Goal: Task Accomplishment & Management: Complete application form

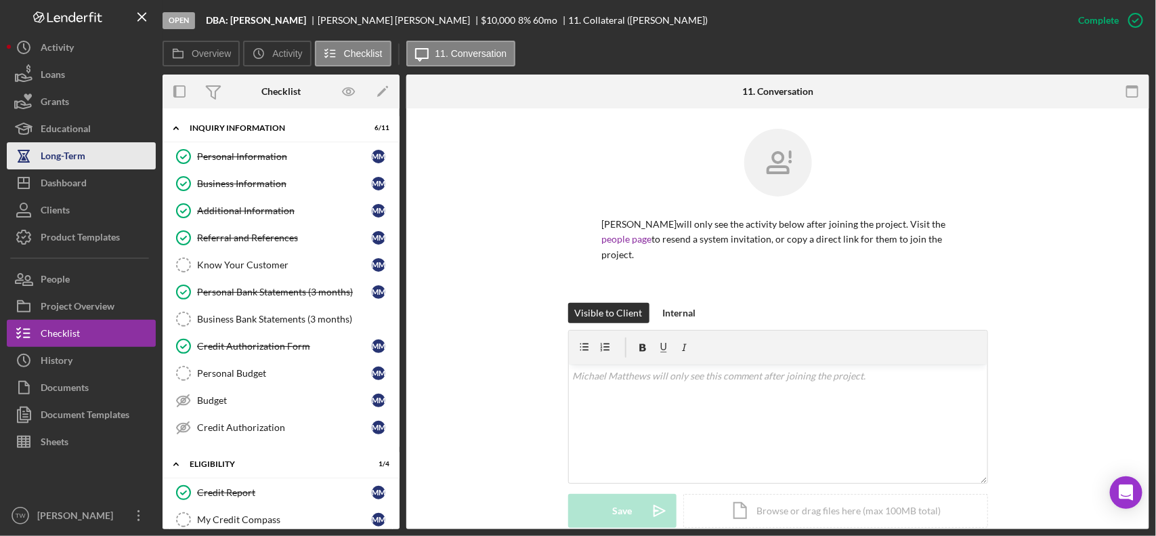
scroll to position [254, 0]
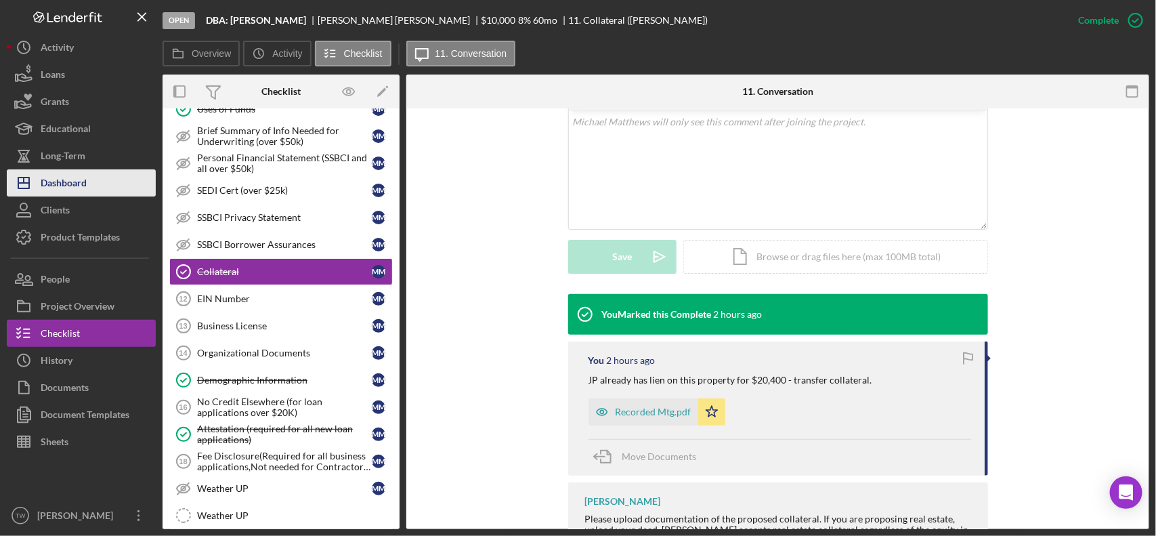
click at [89, 186] on button "Icon/Dashboard Dashboard" at bounding box center [81, 182] width 149 height 27
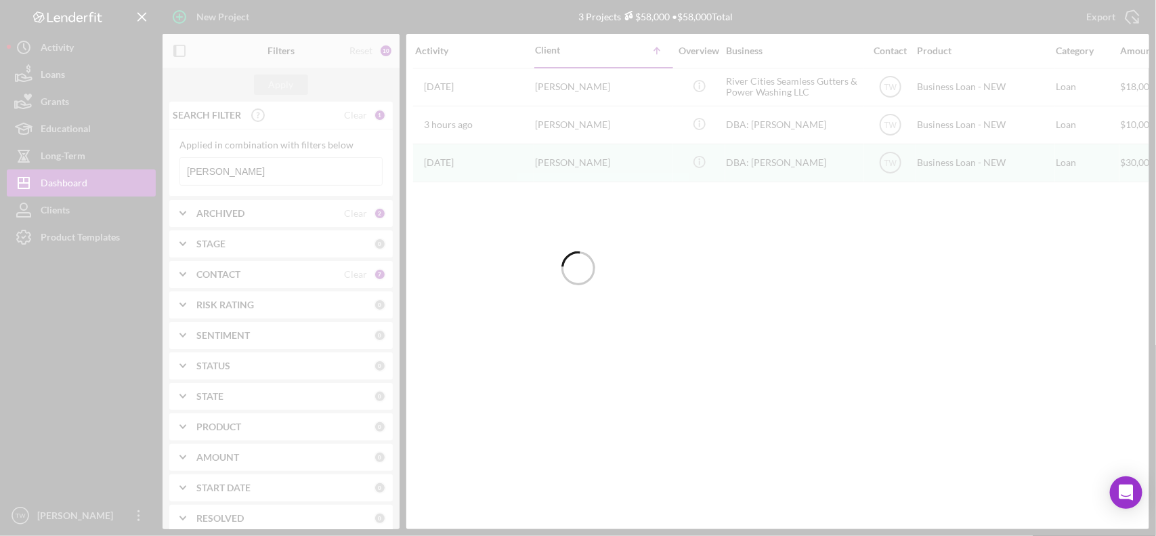
click at [262, 179] on div at bounding box center [578, 268] width 1156 height 536
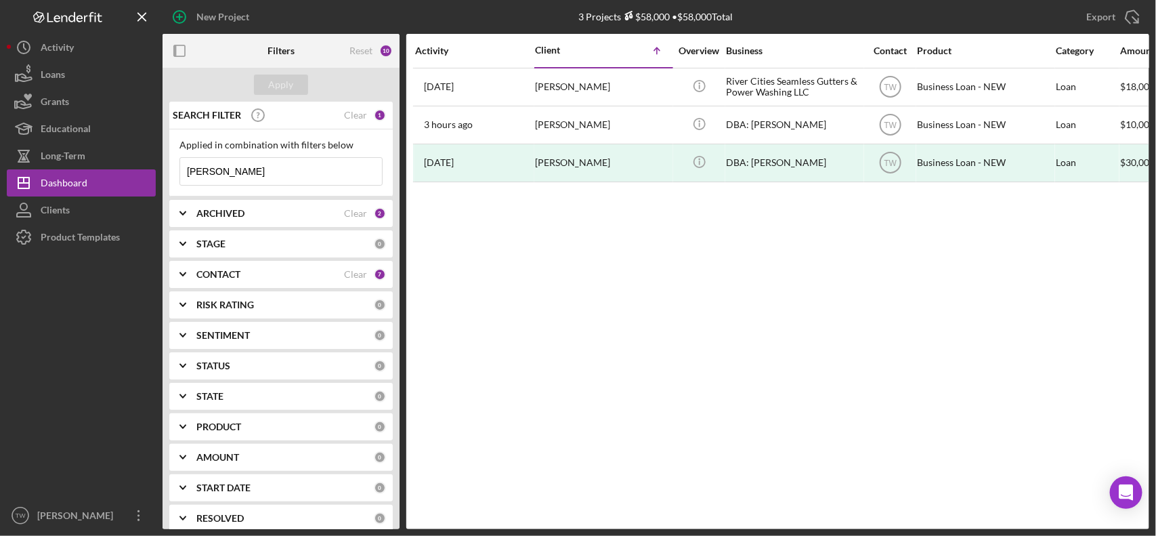
click at [262, 179] on input "matthews" at bounding box center [281, 171] width 202 height 27
type input "PEOPLES"
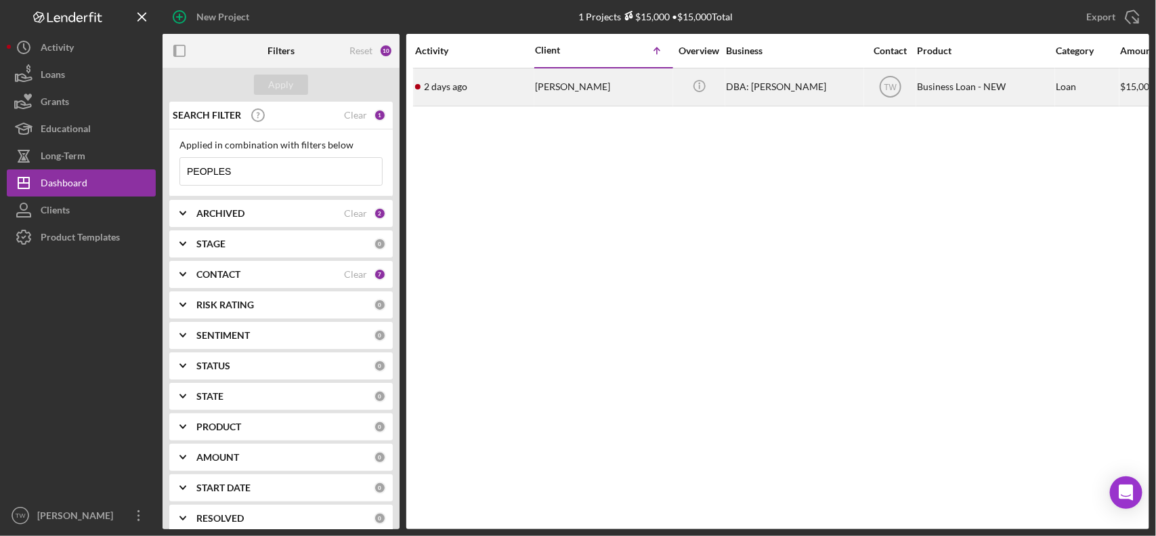
click at [553, 83] on div "Gerald Peoples" at bounding box center [602, 87] width 135 height 36
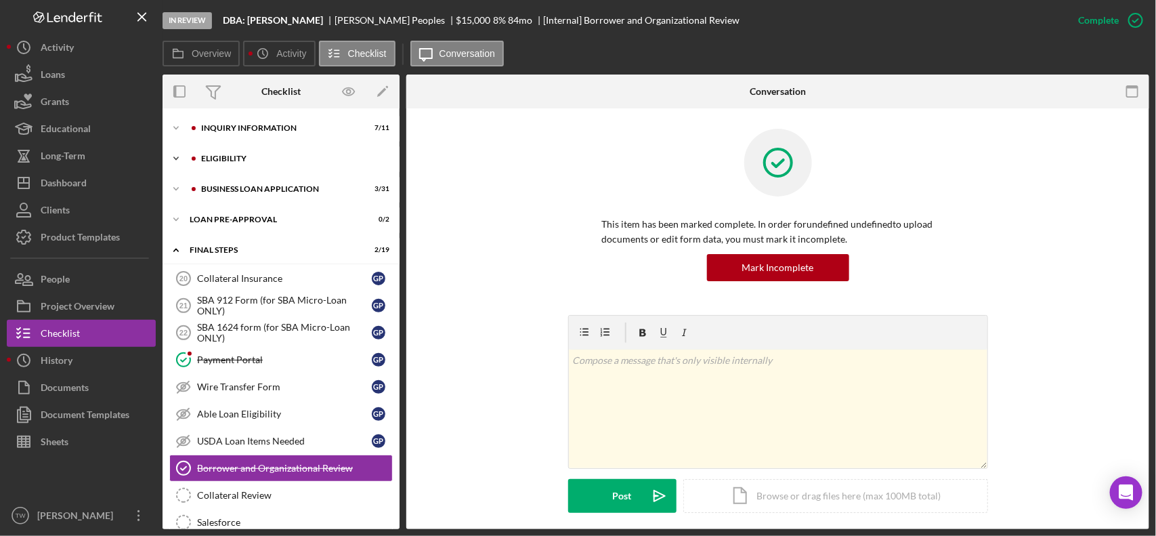
click at [257, 157] on div "ELIGIBILITY" at bounding box center [291, 158] width 181 height 8
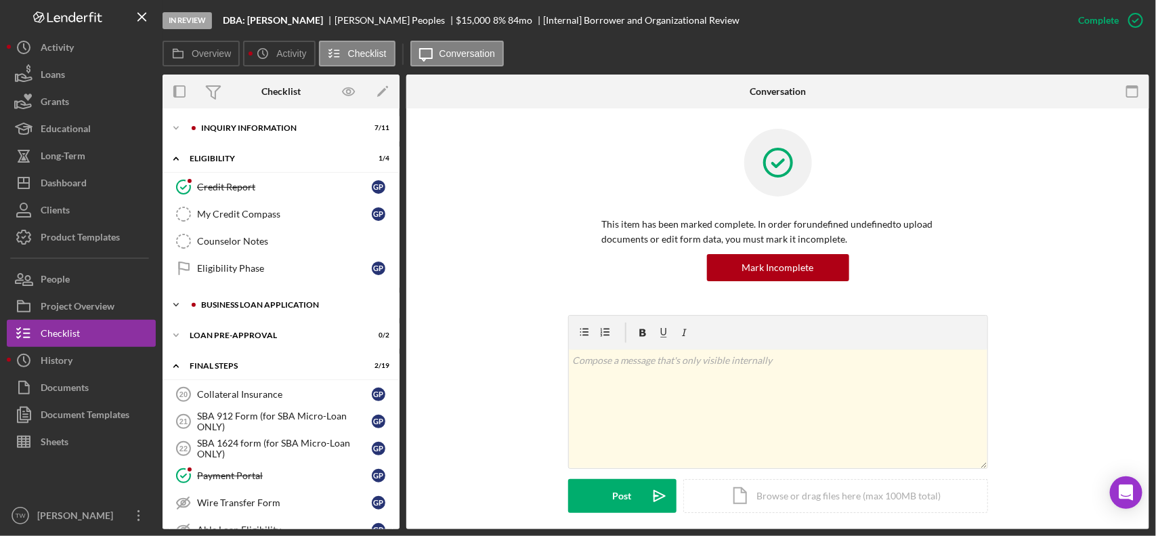
click at [235, 305] on div "BUSINESS LOAN APPLICATION" at bounding box center [291, 305] width 181 height 8
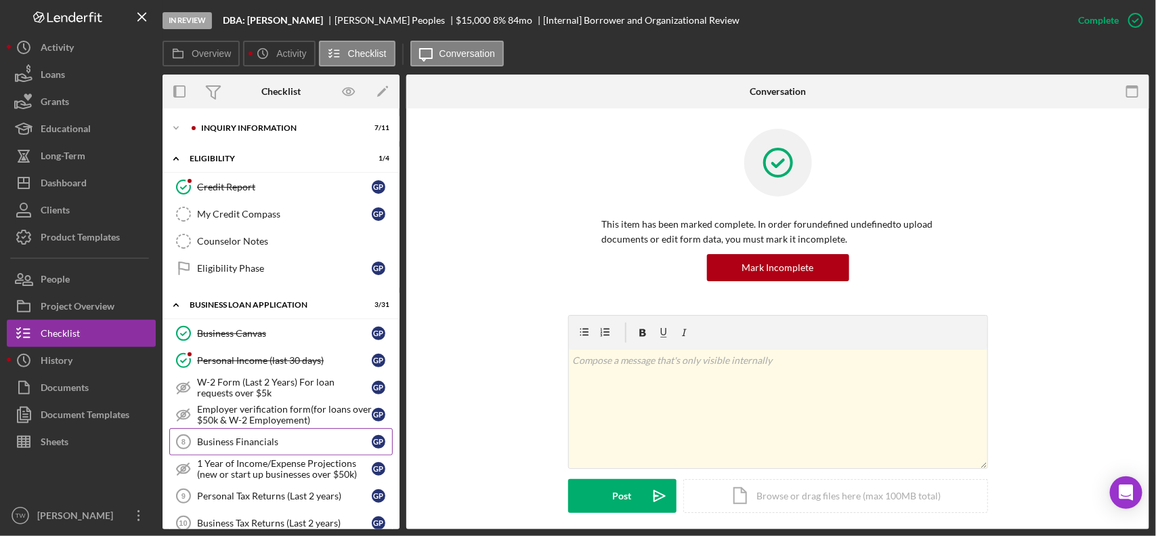
scroll to position [169, 0]
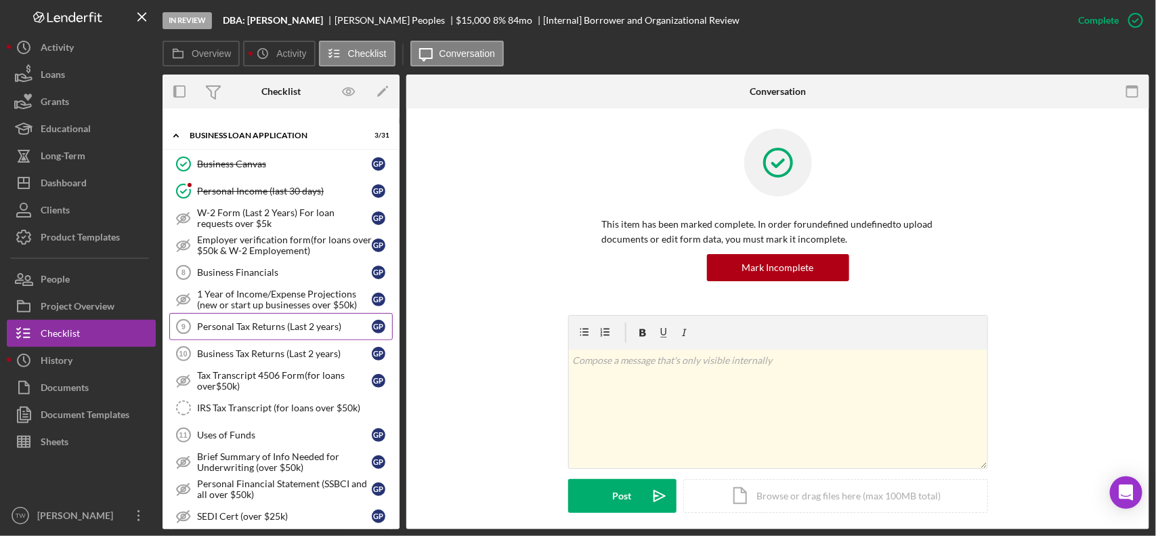
click at [302, 332] on div "Personal Tax Returns (Last 2 years)" at bounding box center [284, 326] width 175 height 11
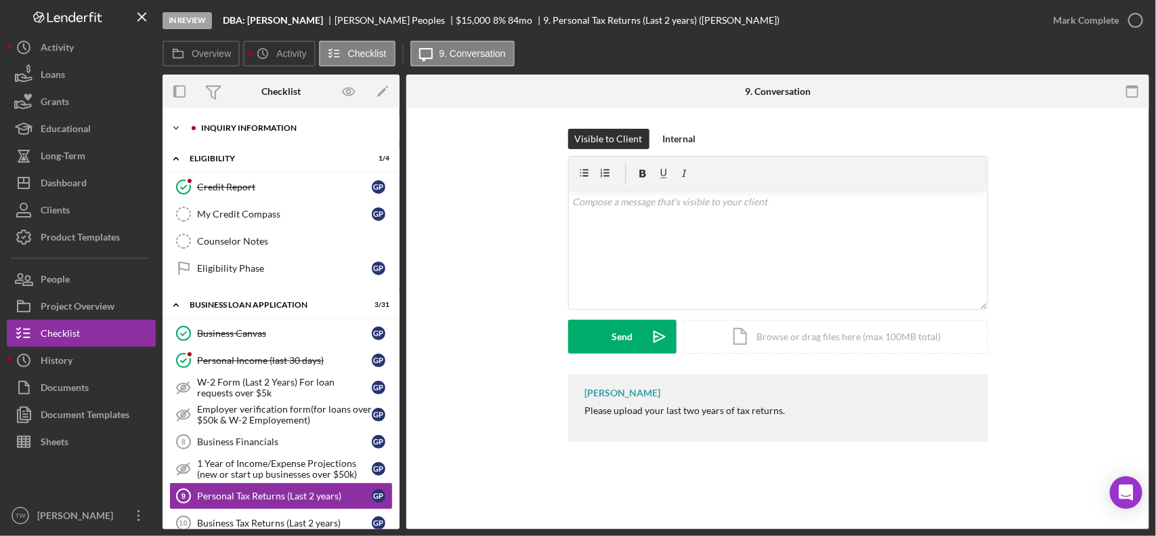
click at [246, 120] on div "Icon/Expander INQUIRY INFORMATION 7 / 11" at bounding box center [280, 127] width 237 height 27
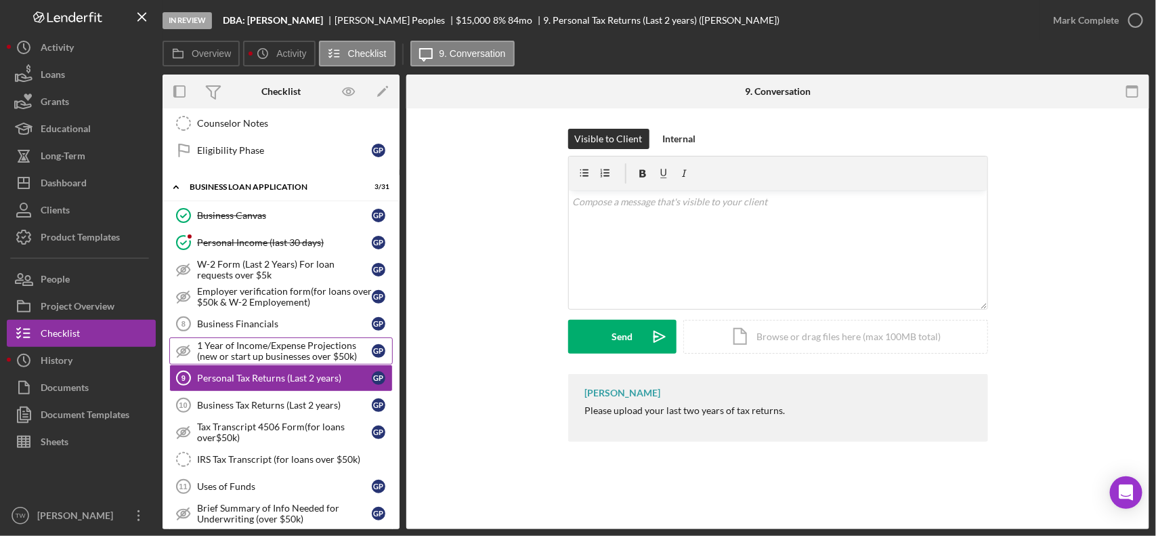
scroll to position [508, 0]
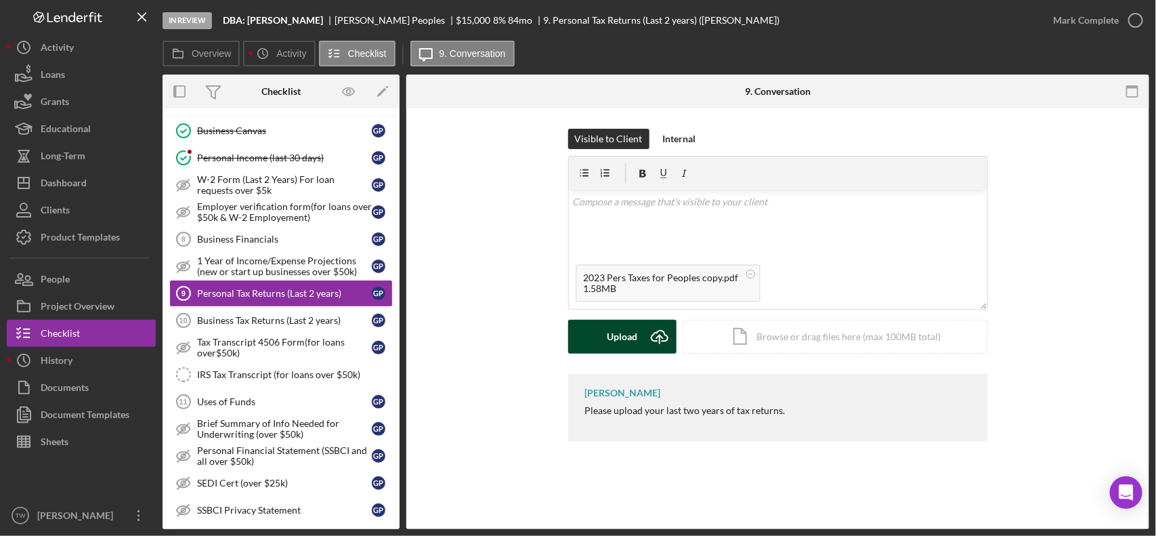
click at [633, 341] on div "Upload" at bounding box center [622, 337] width 30 height 34
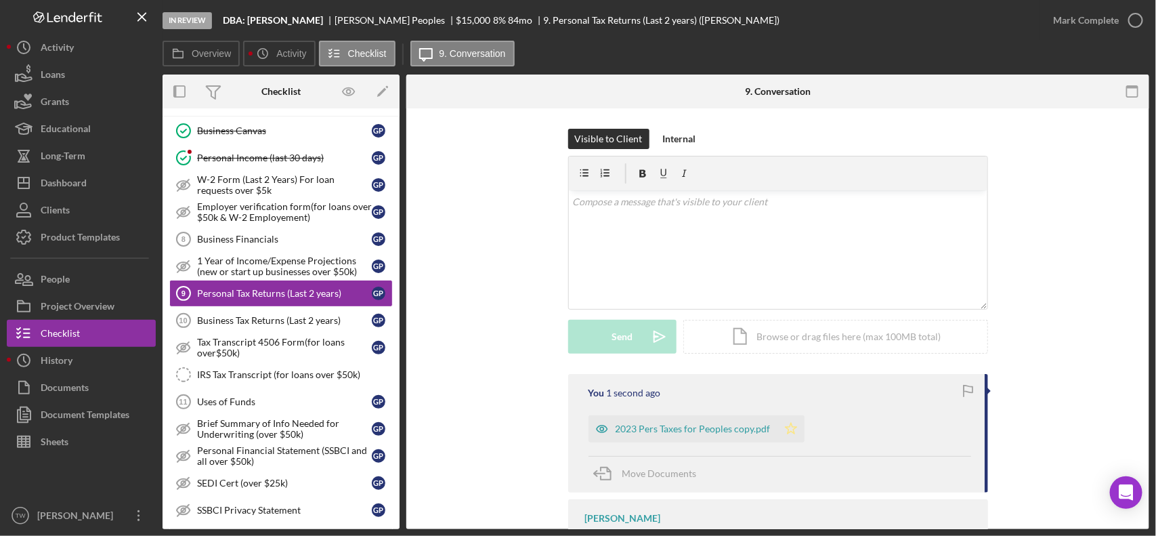
click at [783, 424] on icon "Icon/Star" at bounding box center [790, 428] width 27 height 27
drag, startPoint x: 1094, startPoint y: 275, endPoint x: 1084, endPoint y: 281, distance: 11.8
click at [1094, 275] on div "Visible to Client Internal v Color teal Color pink Remove color Add row above A…" at bounding box center [778, 251] width 702 height 245
drag, startPoint x: 283, startPoint y: 404, endPoint x: 300, endPoint y: 399, distance: 17.4
click at [283, 404] on link "Uses of Funds 11 Uses of Funds G P" at bounding box center [280, 401] width 223 height 27
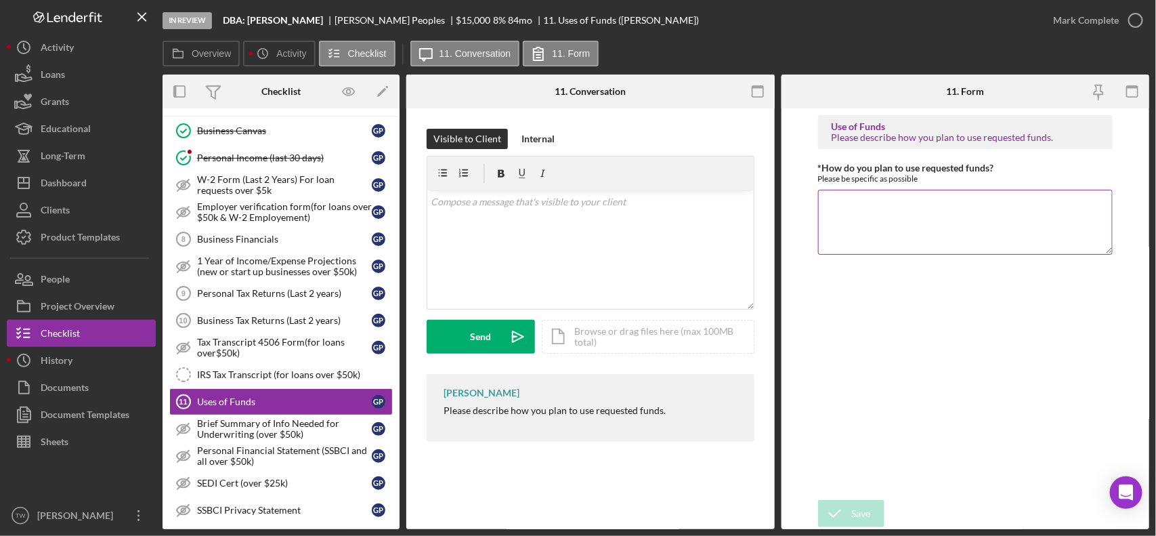
click at [935, 212] on textarea "*How do you plan to use requested funds?" at bounding box center [965, 222] width 295 height 65
drag, startPoint x: 955, startPoint y: 208, endPoint x: 846, endPoint y: 204, distance: 109.1
click at [846, 204] on textarea "Refi loan to remove Annette." at bounding box center [965, 222] width 295 height 65
type textarea "Refi existing JP loan"
click at [848, 510] on icon "submit" at bounding box center [835, 513] width 34 height 34
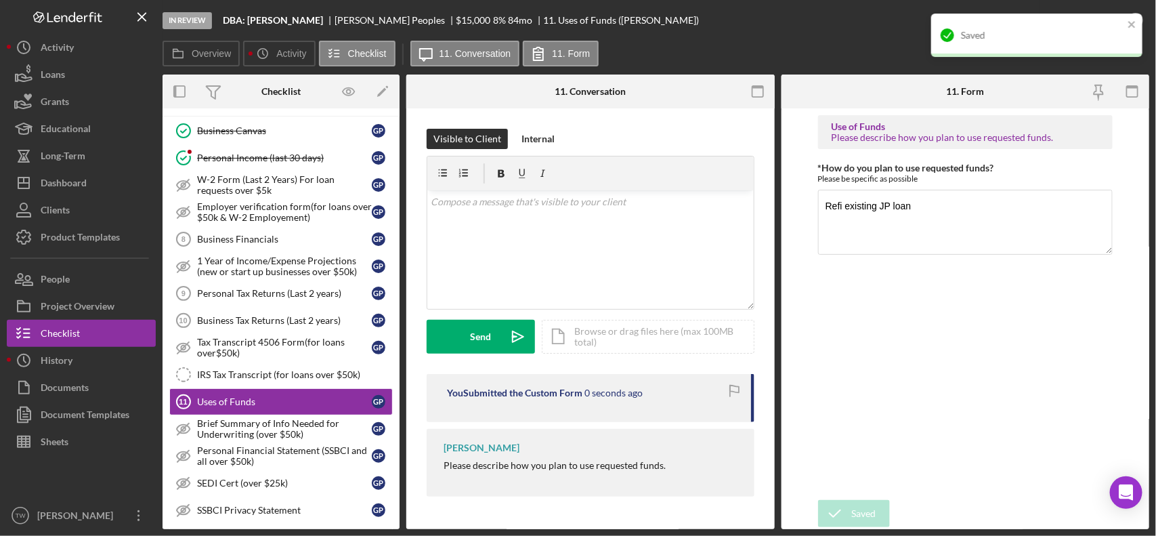
scroll to position [677, 0]
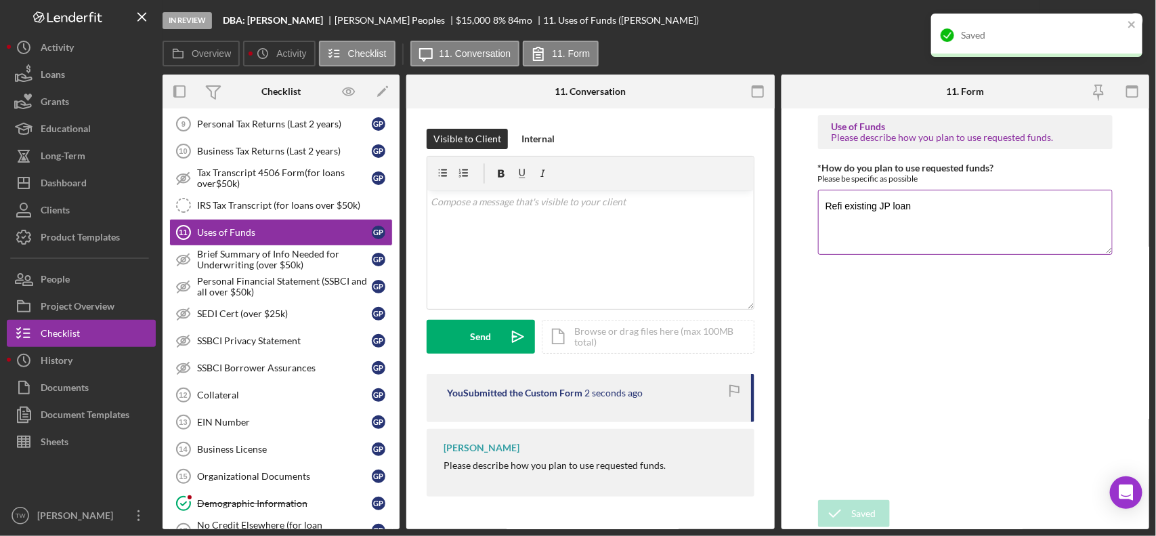
click at [946, 215] on textarea "Refi existing JP loan" at bounding box center [965, 222] width 295 height 65
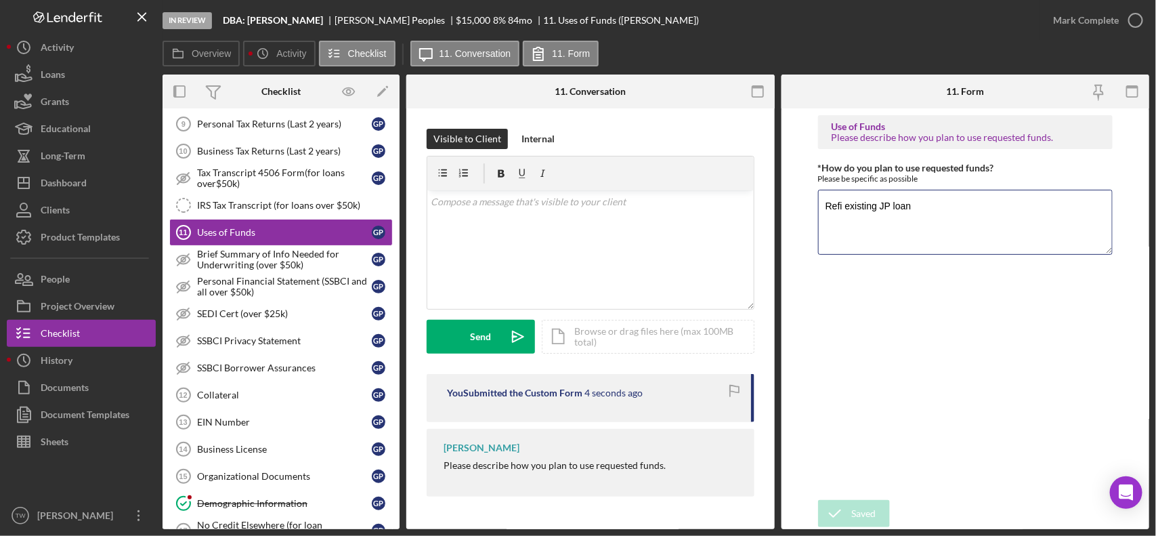
scroll to position [931, 0]
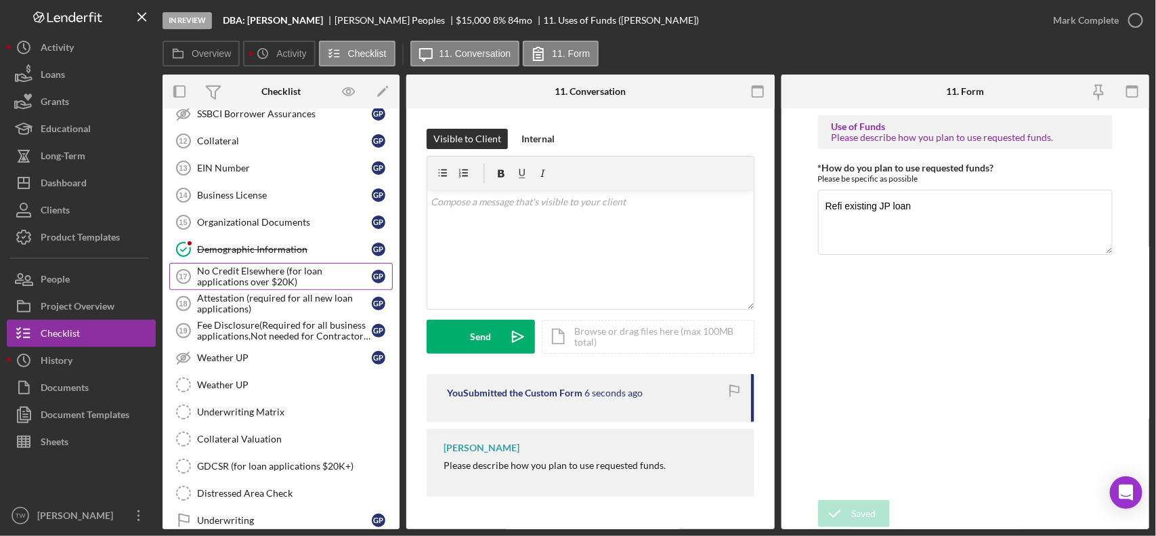
click at [278, 287] on div "No Credit Elsewhere (for loan applications over $20K)" at bounding box center [284, 276] width 175 height 22
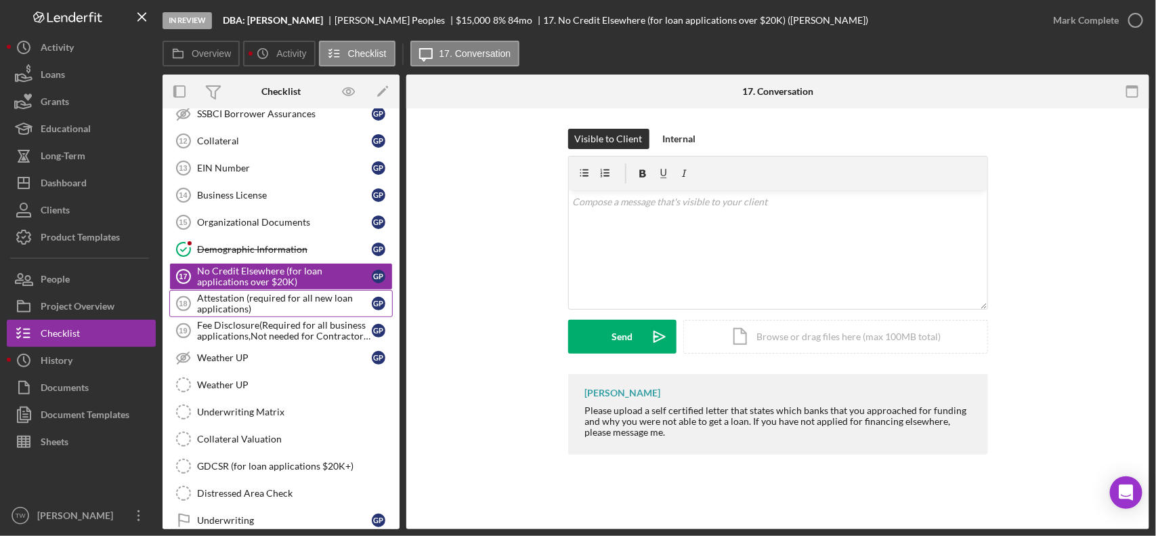
click at [269, 314] on div "Attestation (required for all new loan applications)" at bounding box center [284, 303] width 175 height 22
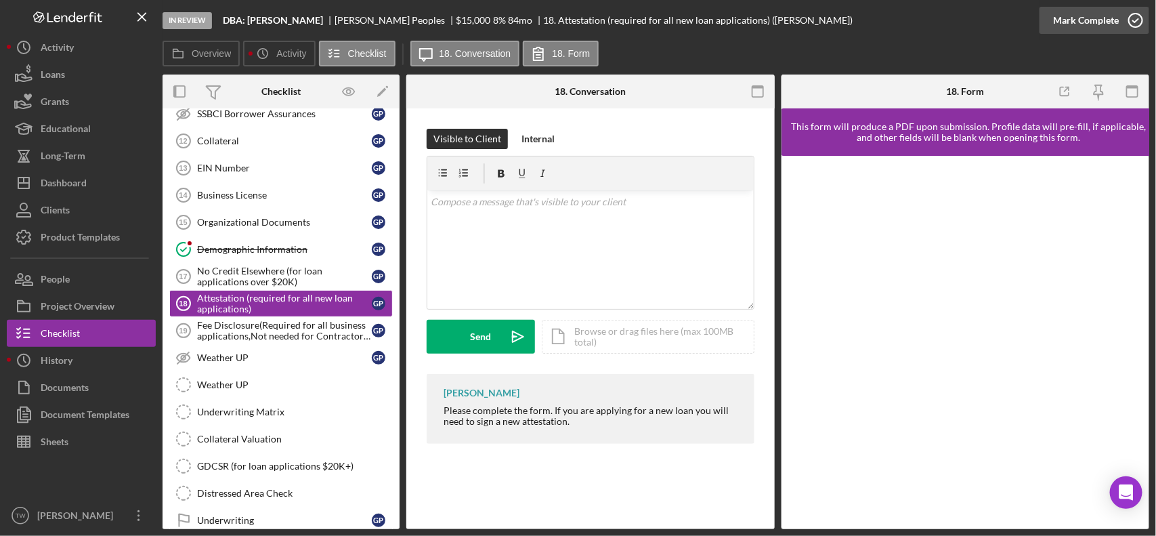
click at [1076, 19] on div "Mark Complete" at bounding box center [1086, 20] width 66 height 27
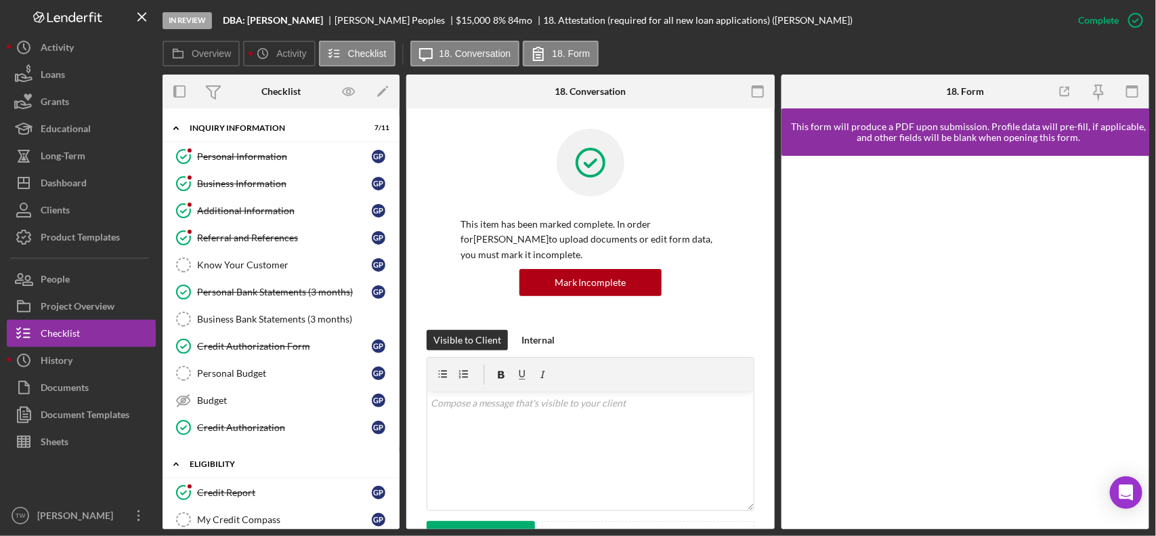
click at [245, 462] on div "ELIGIBILITY" at bounding box center [286, 464] width 193 height 8
click at [245, 462] on div "ELIGIBILITY" at bounding box center [291, 464] width 181 height 8
click at [246, 491] on div "Credit Report" at bounding box center [284, 492] width 175 height 11
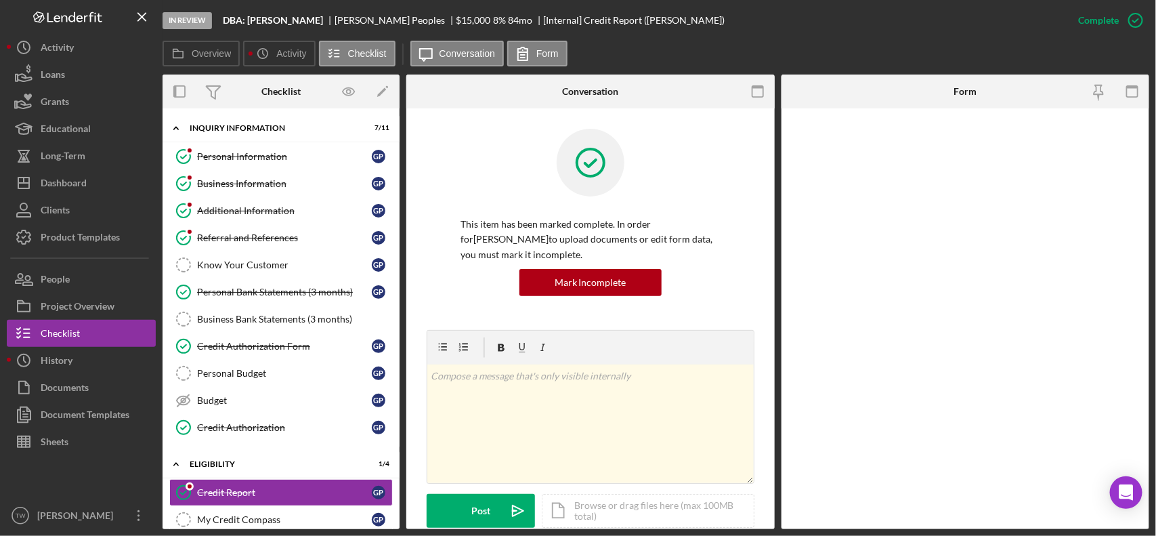
scroll to position [339, 0]
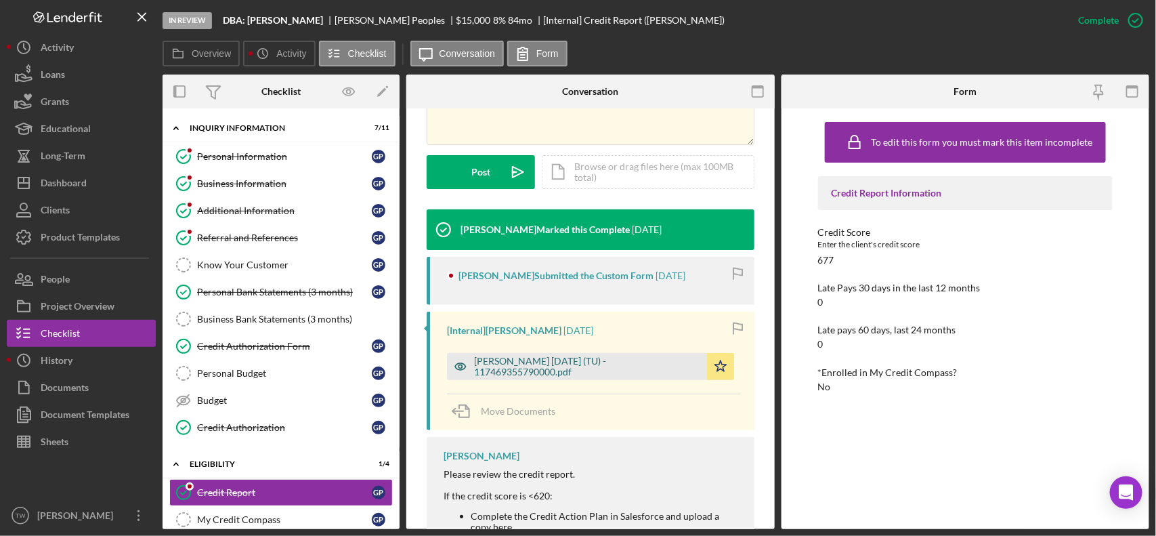
click at [540, 363] on div "Peoples, Gerald 2025-10-08 (TU) - 117469355790000.pdf" at bounding box center [587, 366] width 226 height 22
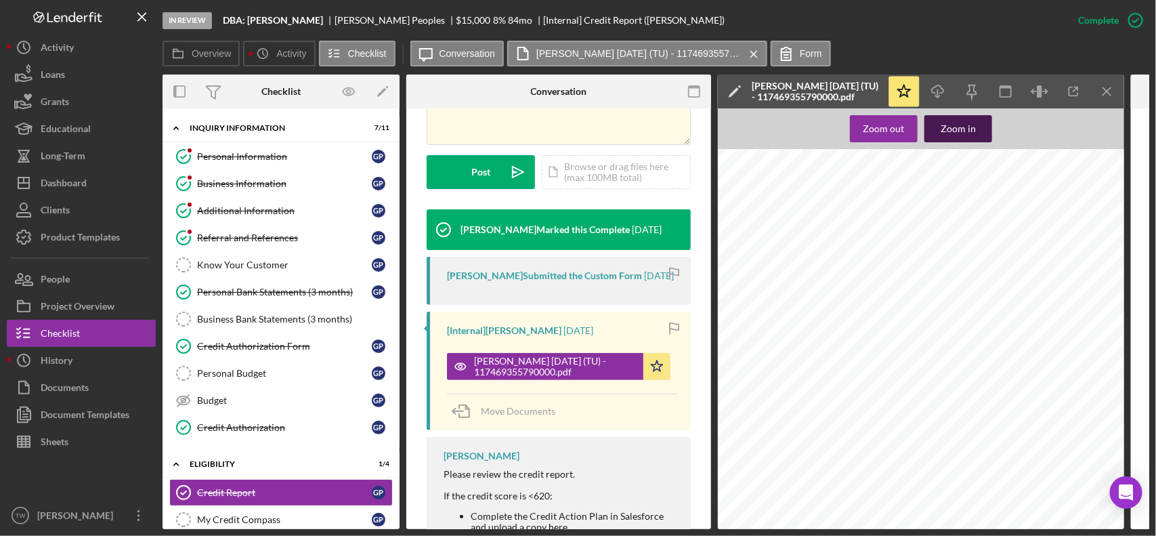
click at [966, 133] on div "Zoom in" at bounding box center [957, 128] width 35 height 27
click at [305, 300] on link "Personal Bank Statements (3 months) Personal Bank Statements (3 months) G P" at bounding box center [280, 291] width 223 height 27
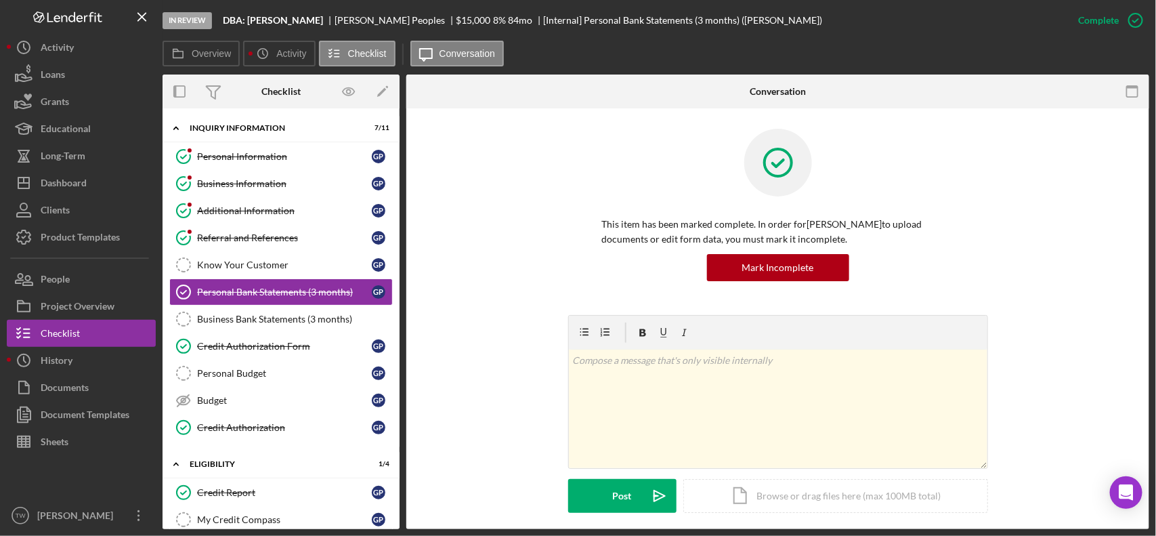
scroll to position [309, 0]
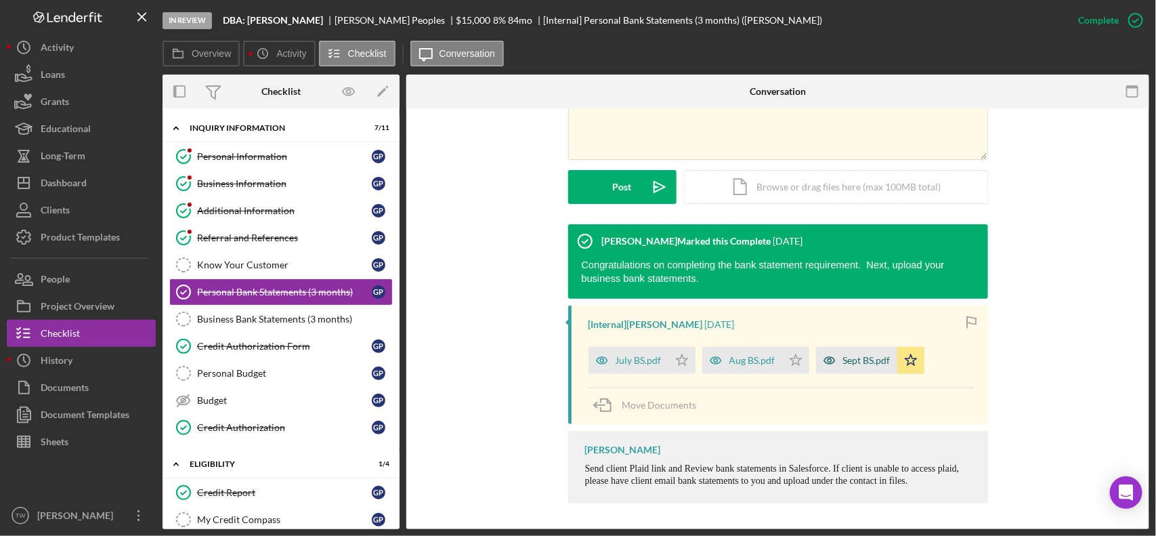
click at [851, 363] on div "Sept BS.pdf" at bounding box center [866, 360] width 47 height 11
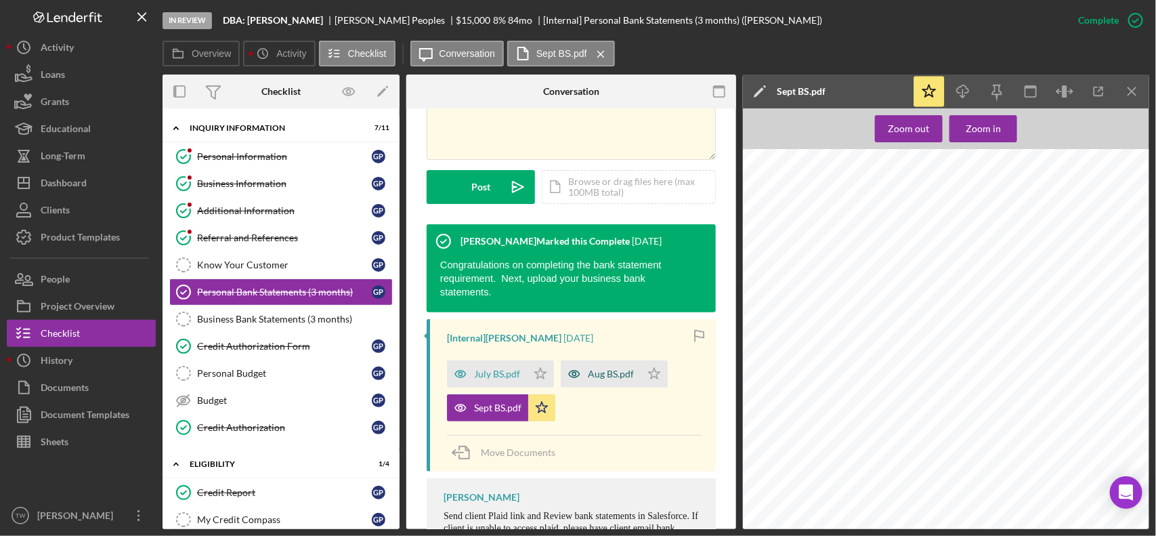
click at [594, 368] on div "Aug BS.pdf" at bounding box center [611, 373] width 46 height 11
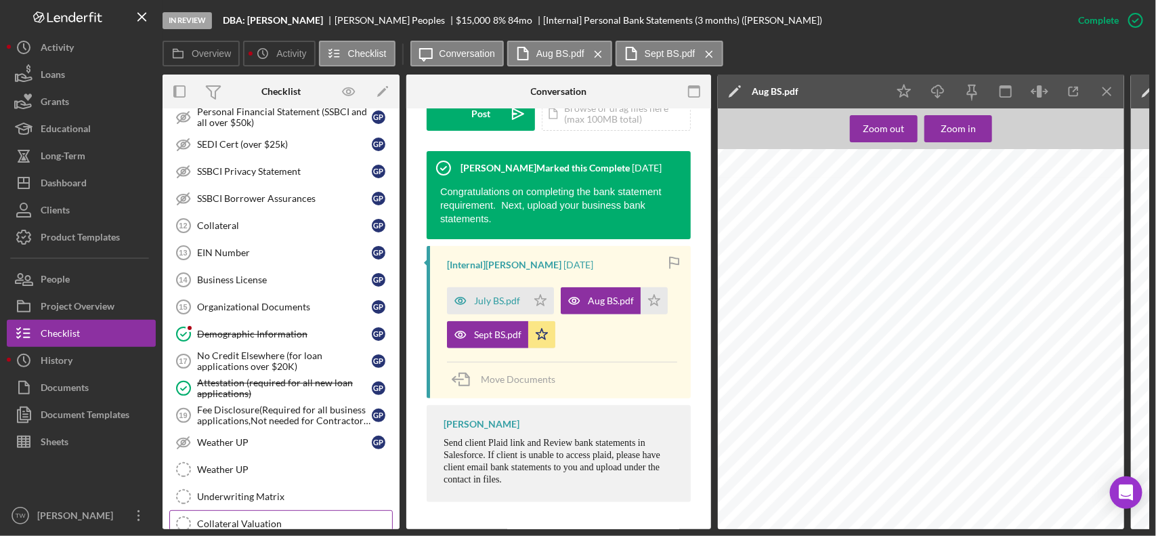
scroll to position [1016, 0]
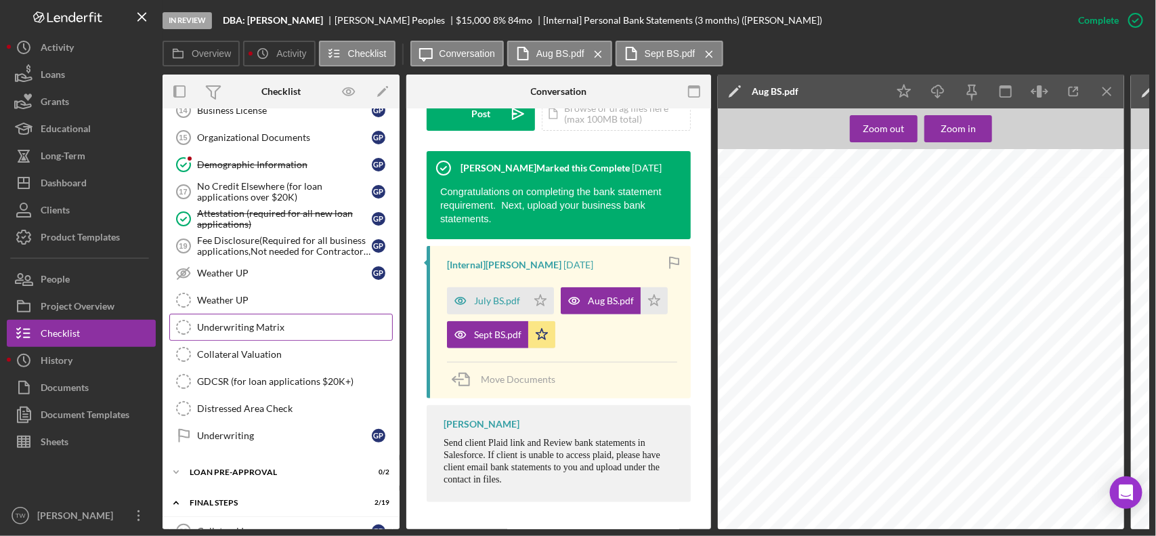
click at [261, 332] on div "Underwriting Matrix" at bounding box center [294, 327] width 195 height 11
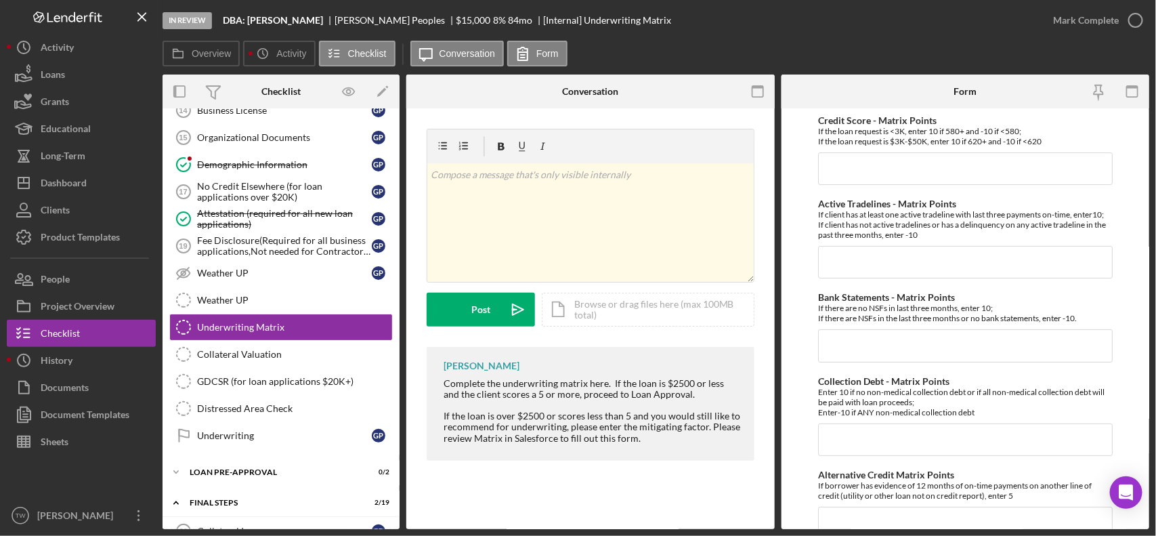
click at [895, 179] on input "Credit Score - Matrix Points" at bounding box center [965, 168] width 295 height 32
type input "10"
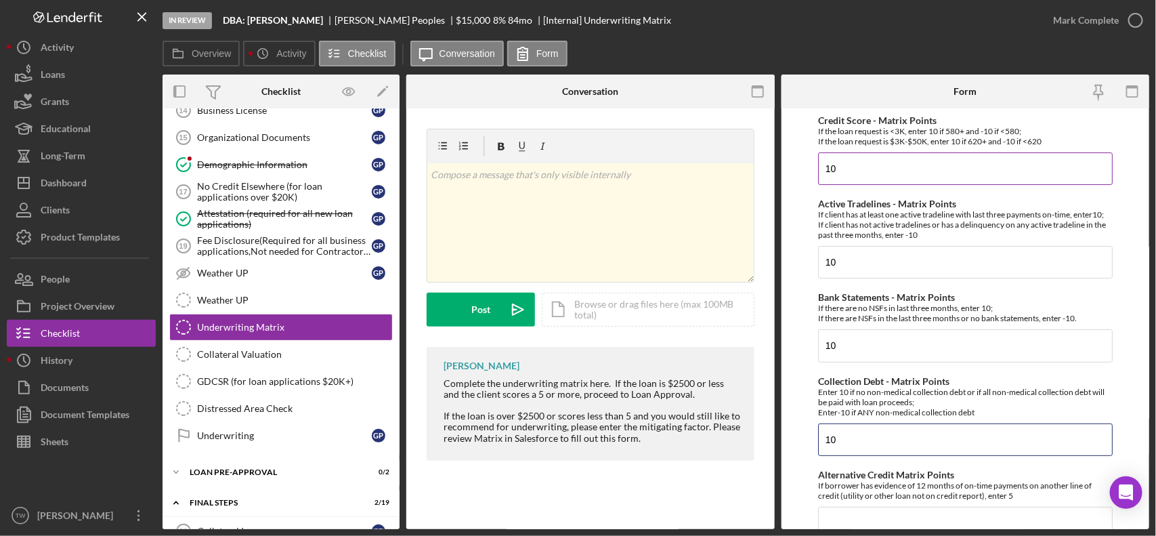
type input "10"
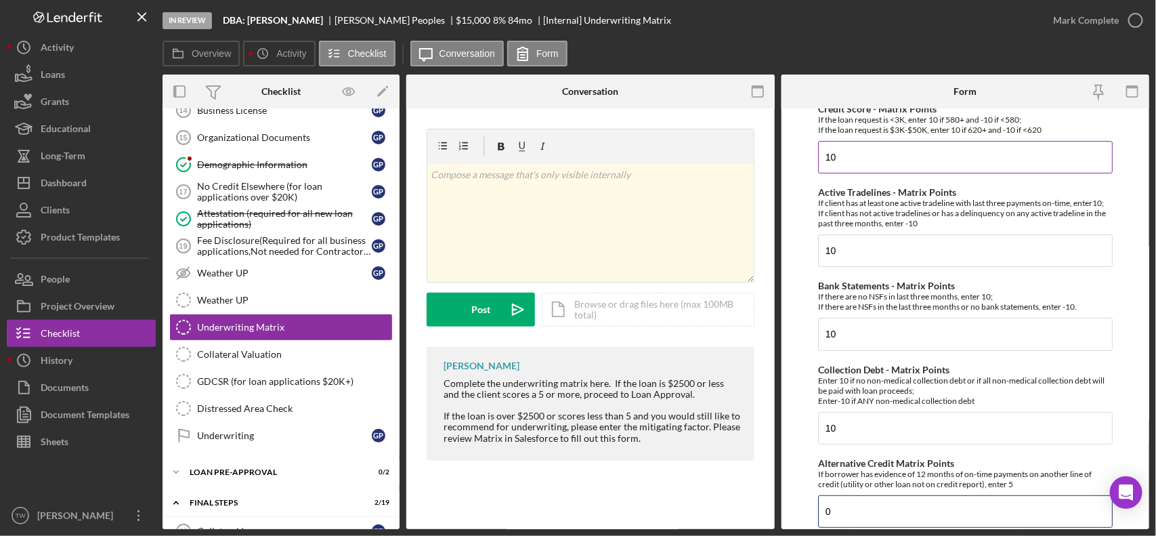
type input "0"
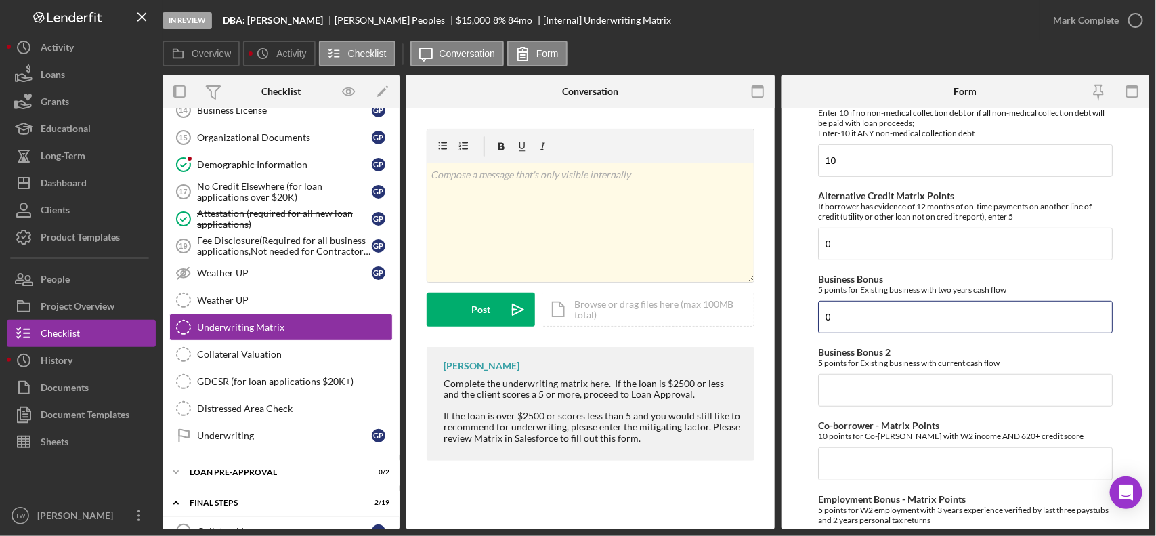
type input "0"
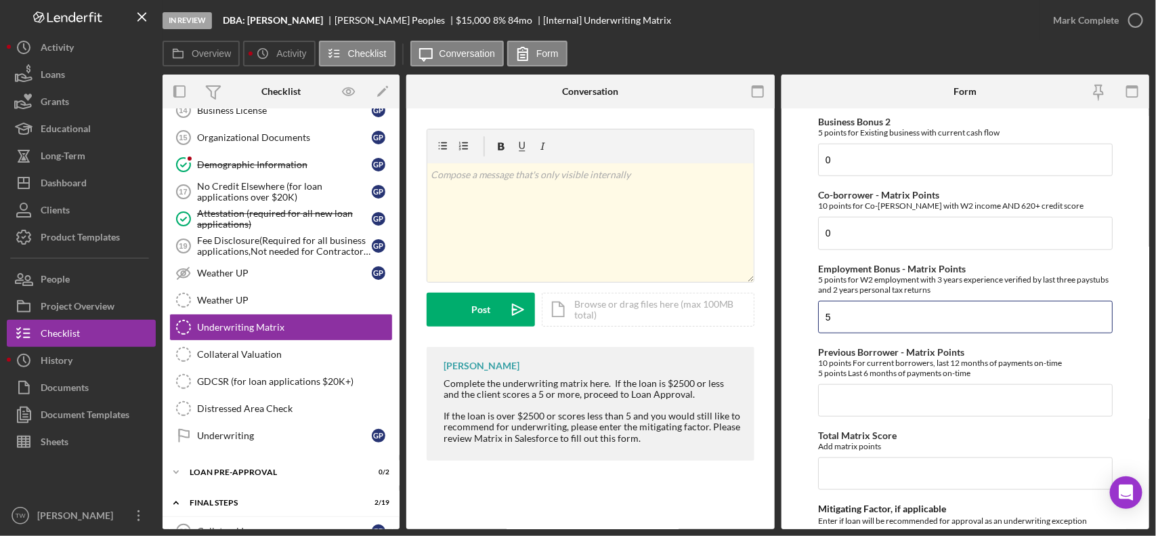
type input "5"
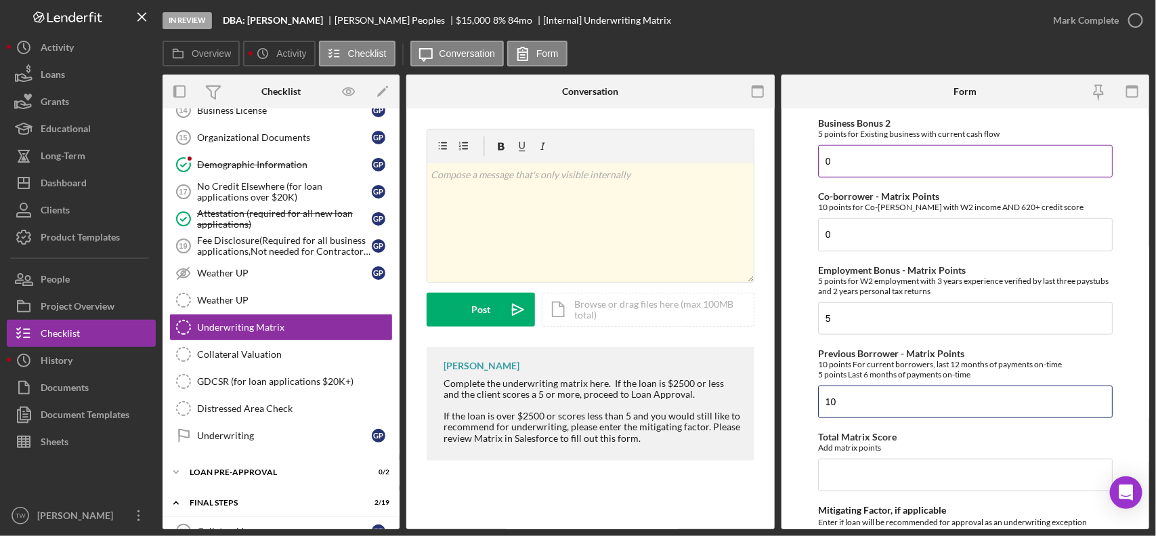
scroll to position [592, 0]
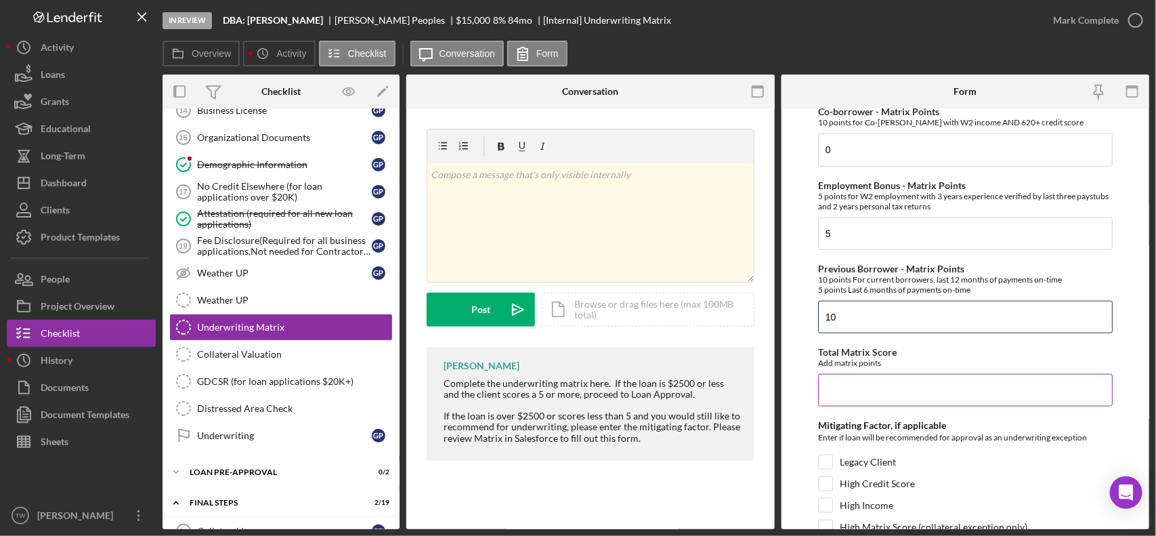
type input "10"
click at [949, 406] on input "Total Matrix Score" at bounding box center [965, 390] width 295 height 32
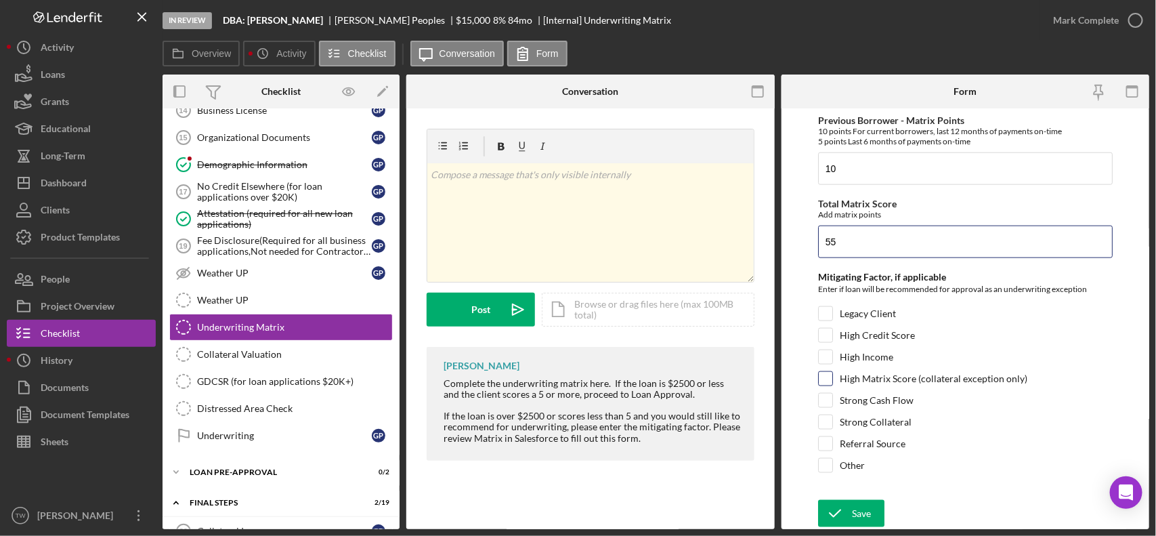
type input "55"
click at [870, 374] on label "High Matrix Score (collateral exception only)" at bounding box center [934, 379] width 188 height 14
click at [832, 374] on input "High Matrix Score (collateral exception only)" at bounding box center [826, 379] width 14 height 14
checkbox input "true"
click at [852, 508] on div "Save" at bounding box center [861, 513] width 19 height 27
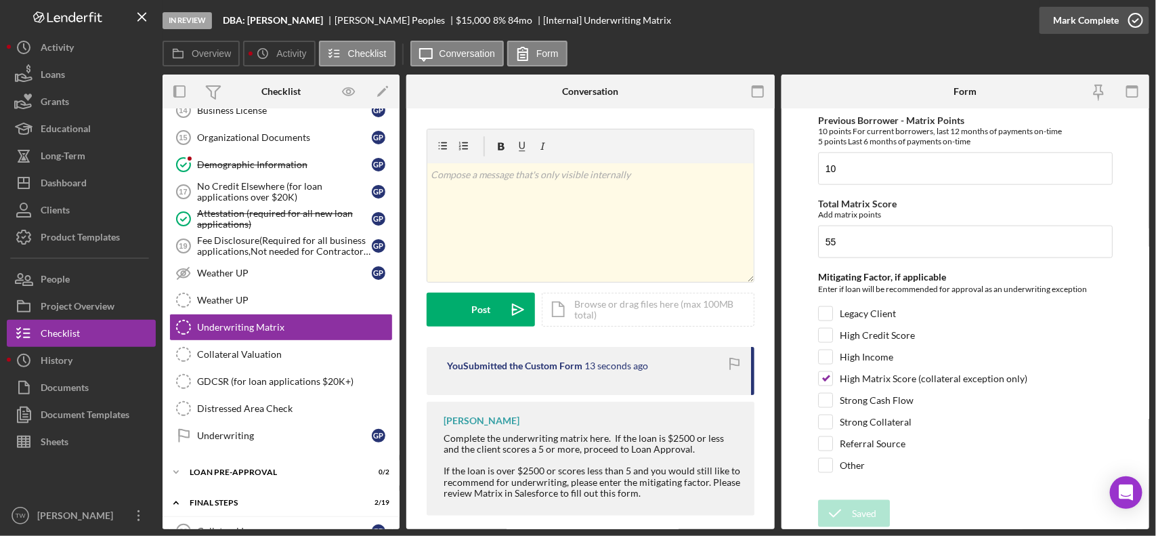
click at [1082, 14] on div "Mark Complete" at bounding box center [1086, 20] width 66 height 27
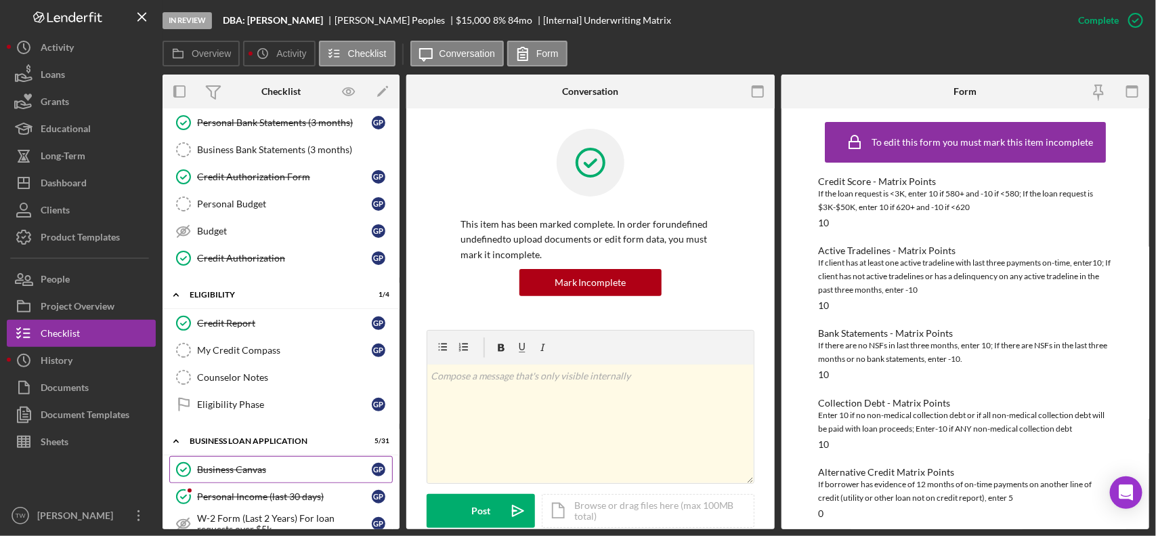
scroll to position [254, 0]
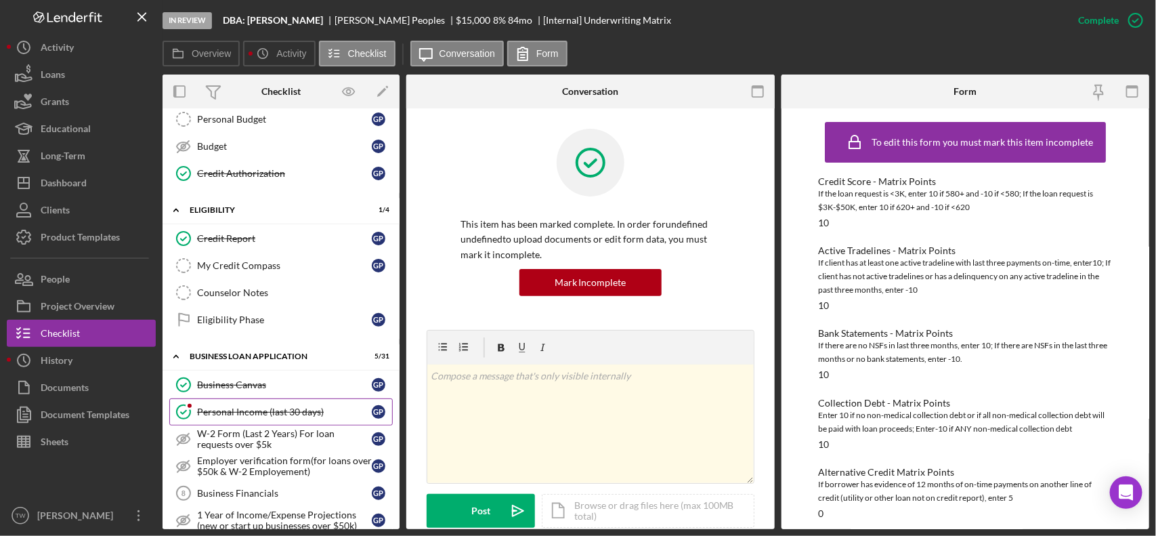
click at [278, 417] on div "Personal Income (last 30 days)" at bounding box center [284, 411] width 175 height 11
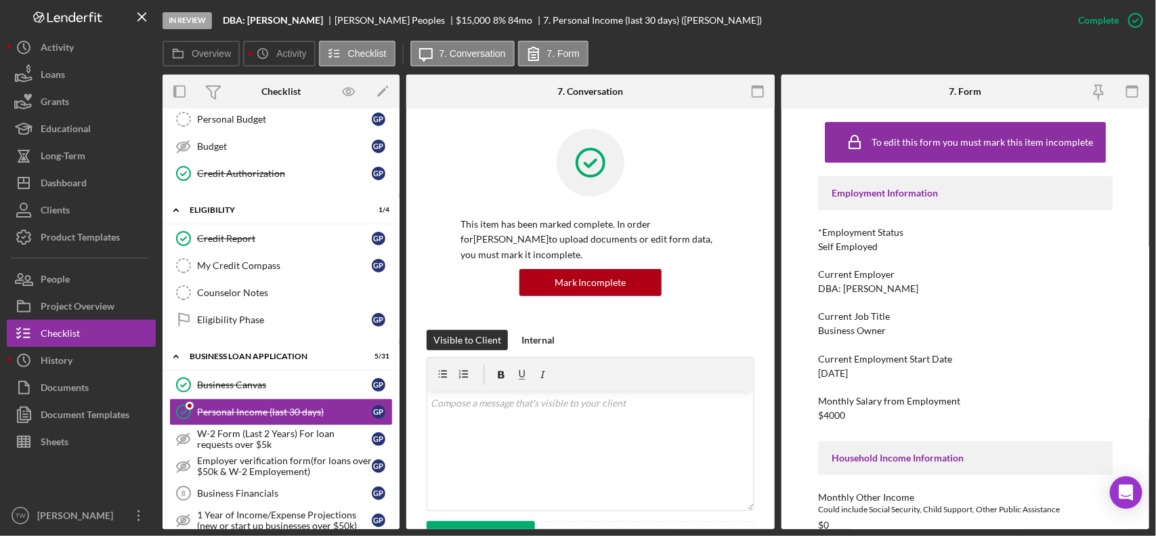
scroll to position [339, 0]
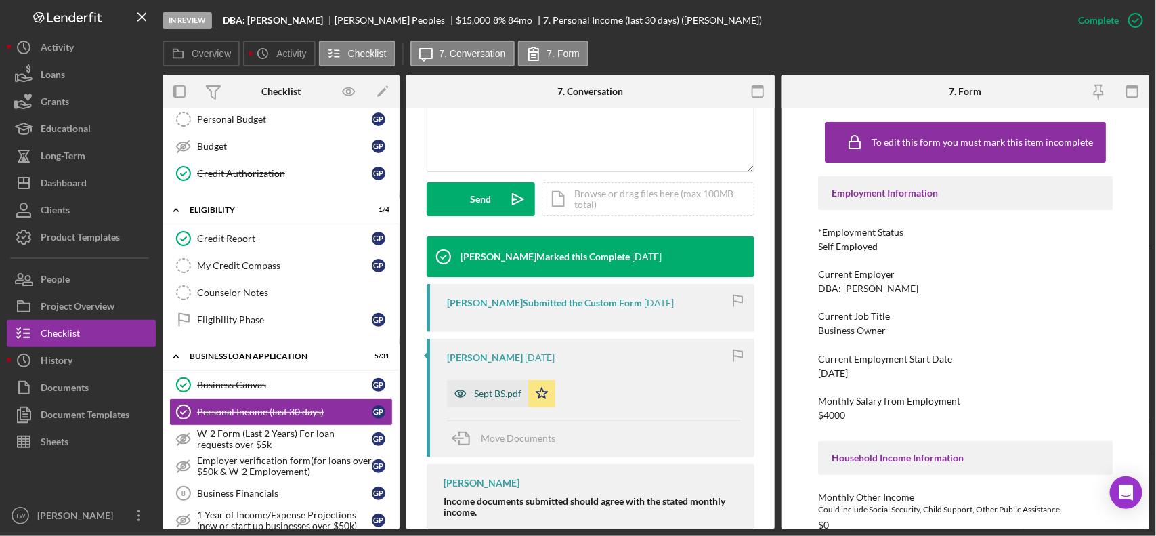
click at [491, 403] on div "Sept BS.pdf" at bounding box center [487, 393] width 81 height 27
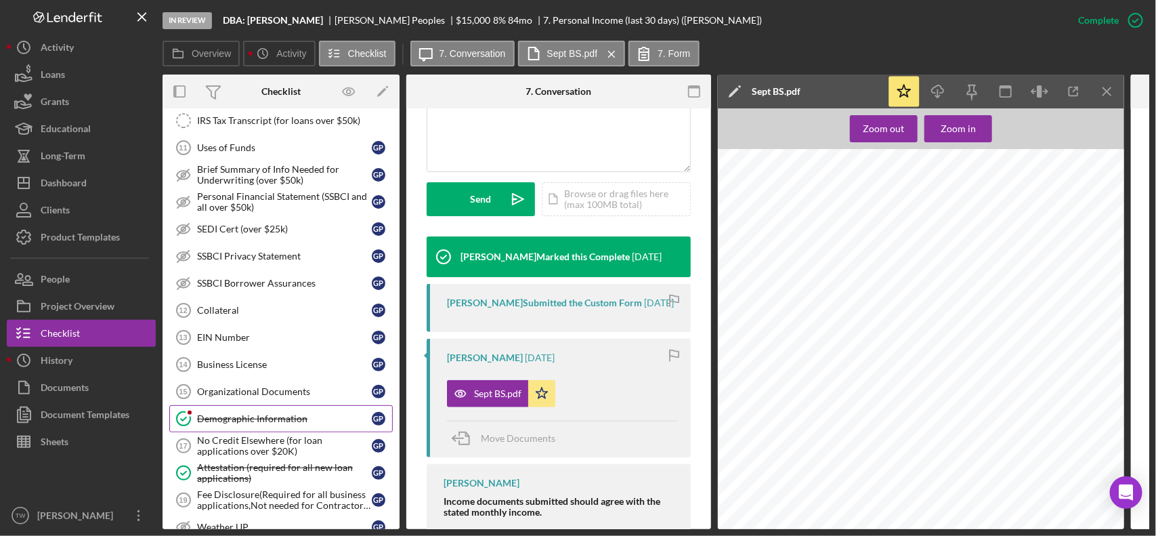
scroll to position [1100, 0]
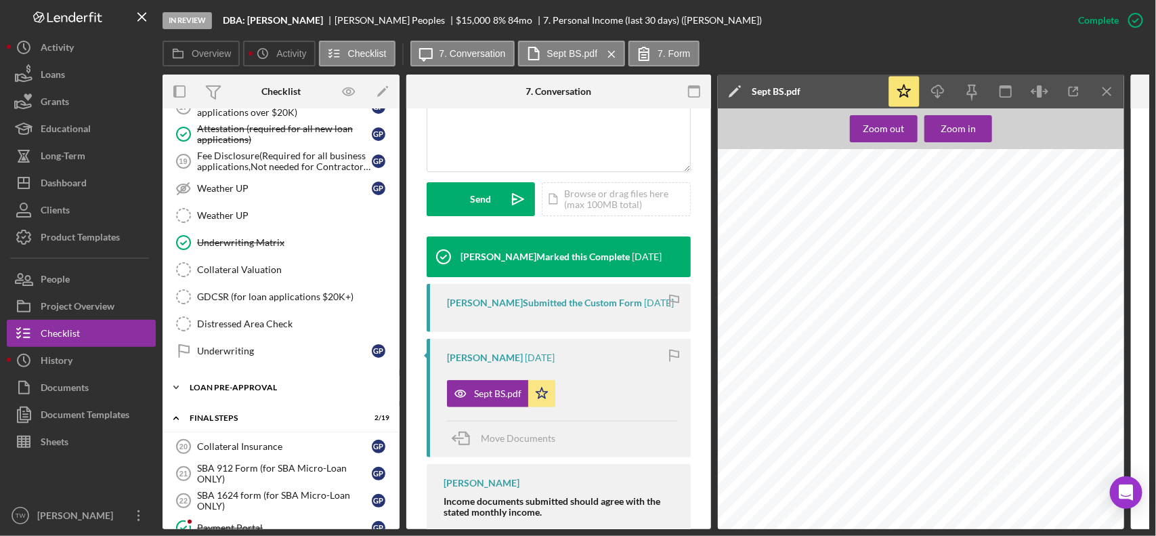
click at [259, 401] on div "Icon/Expander LOAN PRE-APPROVAL 0 / 2" at bounding box center [280, 387] width 237 height 27
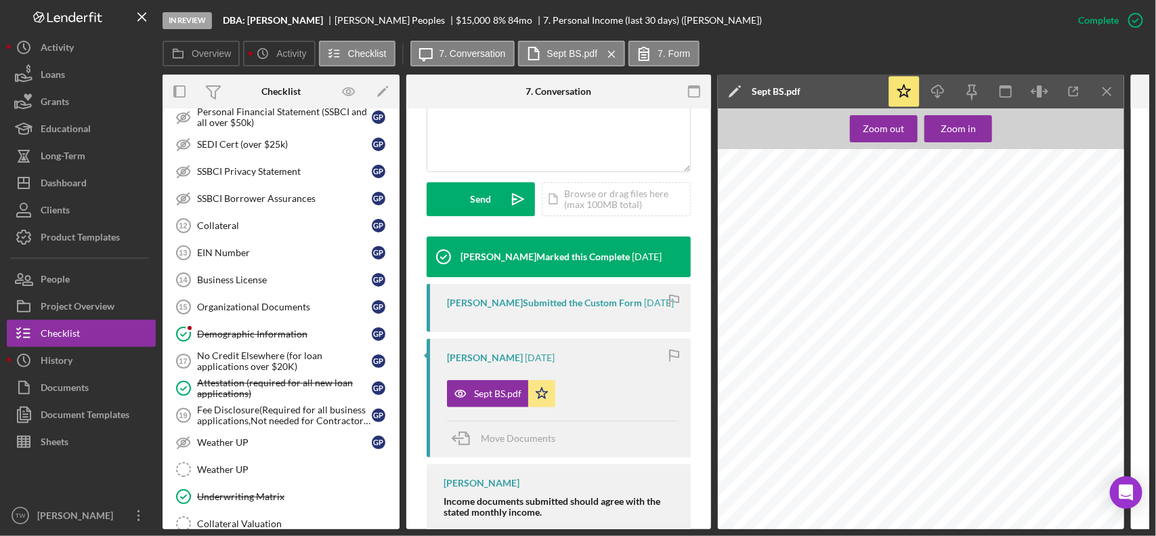
scroll to position [677, 0]
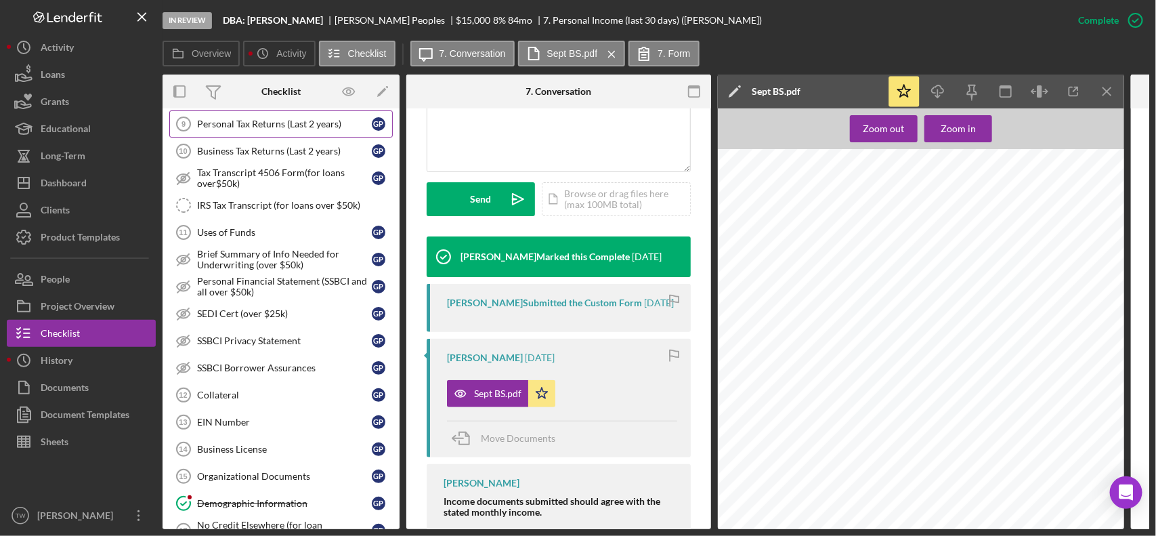
click at [299, 129] on div "Personal Tax Returns (Last 2 years)" at bounding box center [284, 123] width 175 height 11
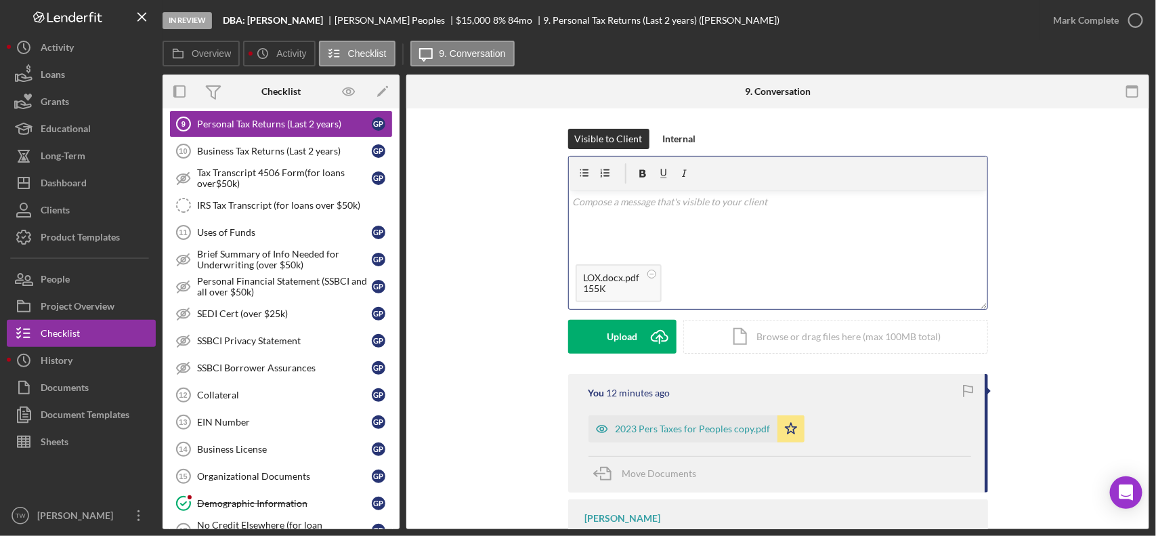
click at [762, 241] on div "v Color teal Color pink Remove color Add row above Add row below Add column bef…" at bounding box center [778, 223] width 418 height 67
click at [627, 332] on div "Send" at bounding box center [621, 337] width 21 height 34
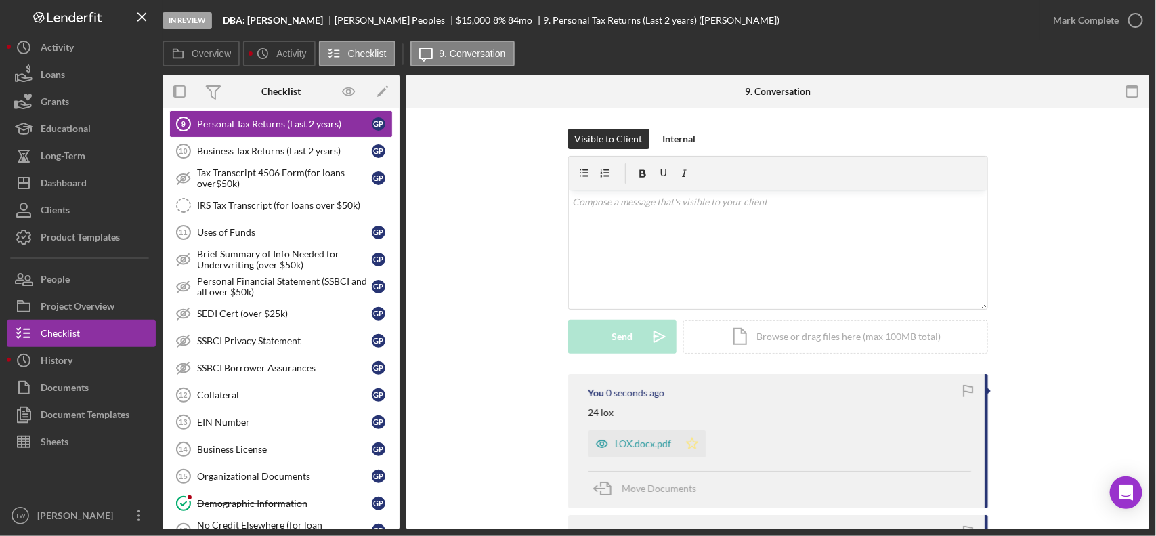
click at [686, 442] on polygon "button" at bounding box center [692, 443] width 12 height 11
click at [1114, 14] on div "Mark Complete" at bounding box center [1086, 20] width 66 height 27
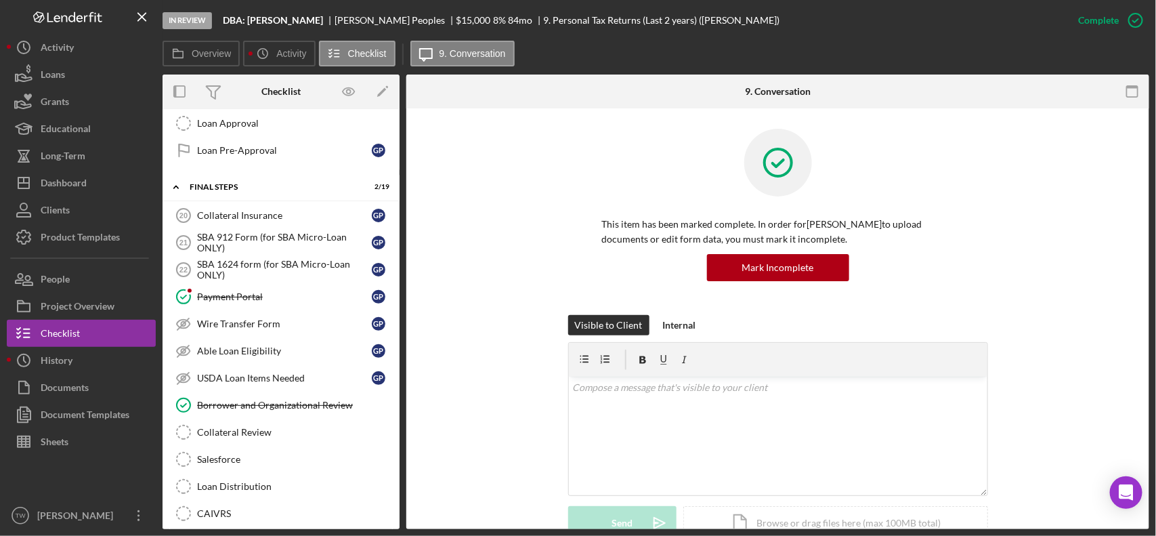
scroll to position [1223, 0]
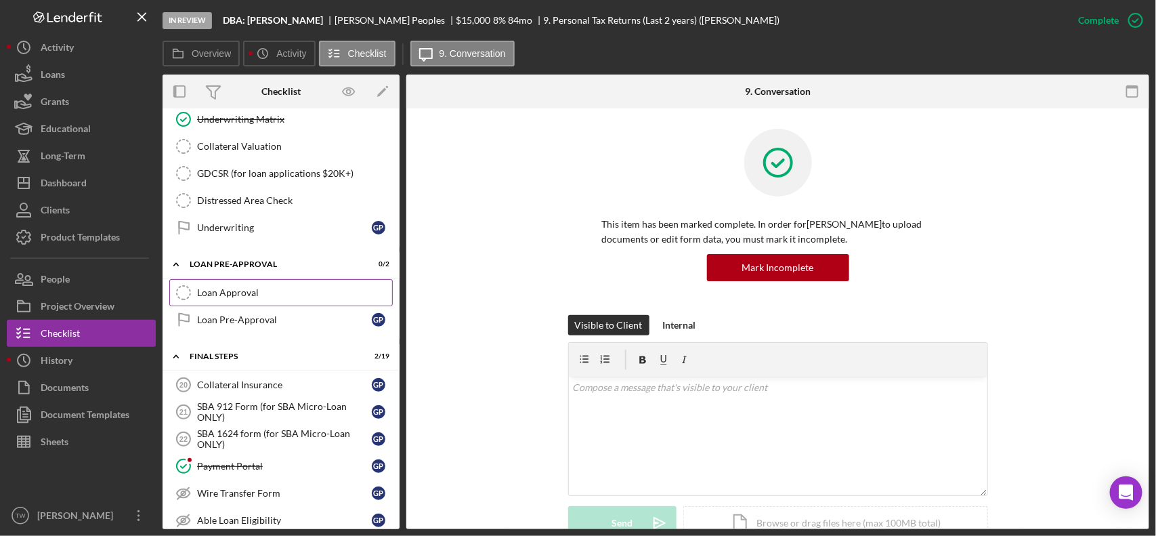
click at [230, 298] on div "Loan Approval" at bounding box center [294, 292] width 195 height 11
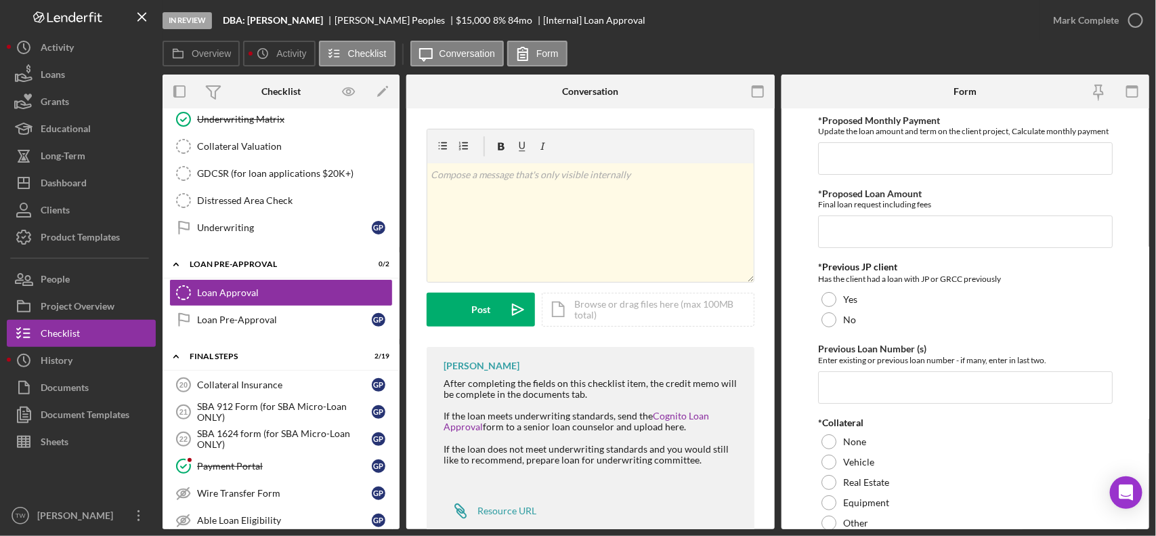
drag, startPoint x: 914, startPoint y: 163, endPoint x: 931, endPoint y: 169, distance: 18.0
click at [923, 167] on input "*Proposed Monthly Payment" at bounding box center [965, 158] width 295 height 32
type input "$275"
click at [915, 231] on input "*Proposed Loan Amount" at bounding box center [965, 231] width 295 height 32
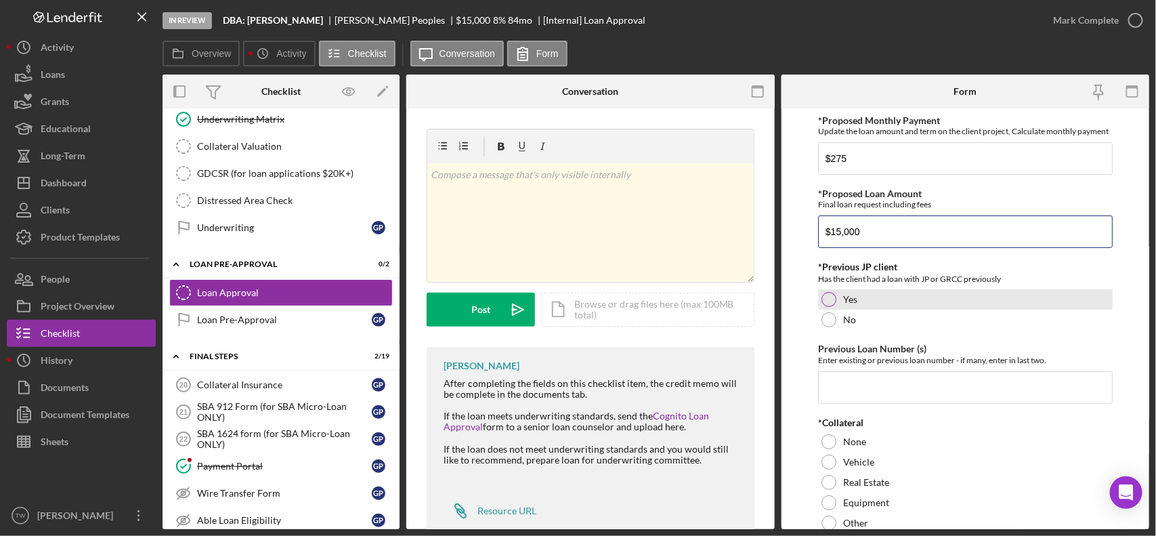
type input "$15,000"
click at [847, 305] on label "Yes" at bounding box center [850, 299] width 14 height 11
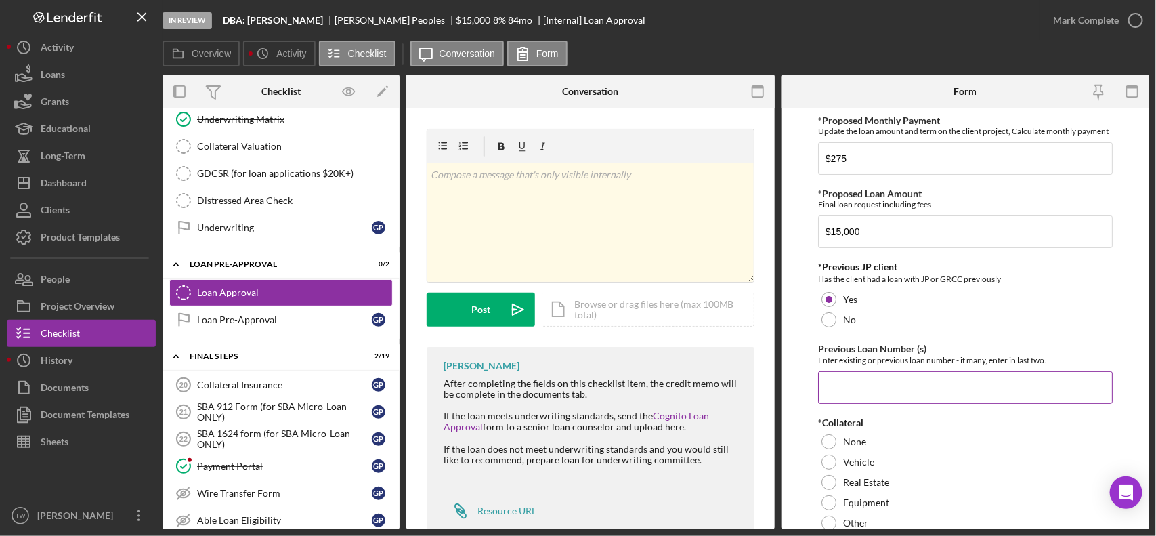
drag, startPoint x: 941, startPoint y: 385, endPoint x: 942, endPoint y: 396, distance: 11.6
click at [942, 393] on input "Previous Loan Number (s)" at bounding box center [965, 387] width 295 height 32
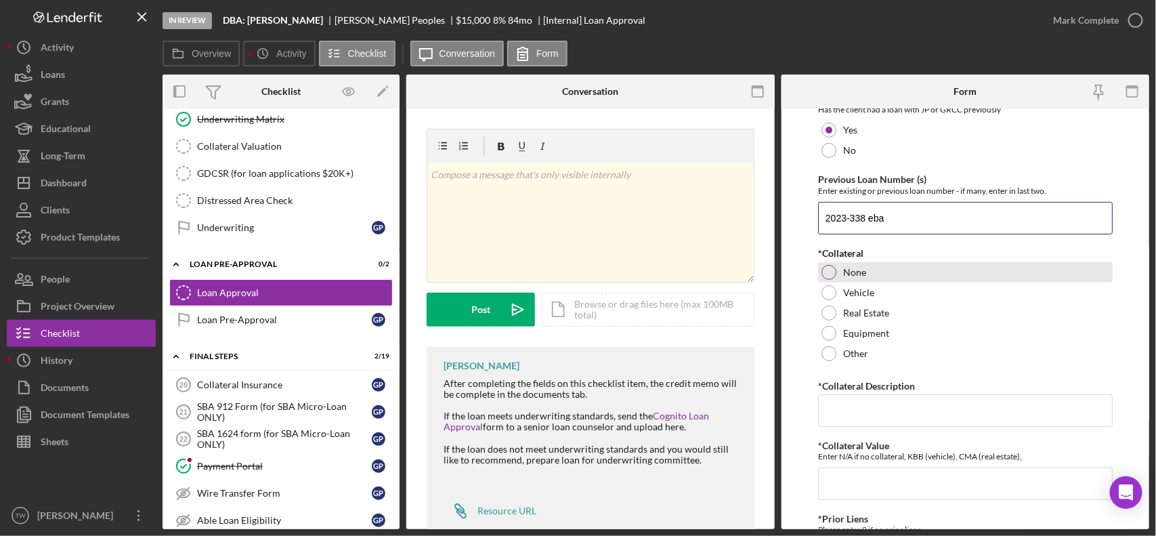
type input "2023-338 eba"
click at [864, 278] on label "None" at bounding box center [854, 272] width 23 height 11
click at [863, 427] on input "*Collateral Description" at bounding box center [965, 410] width 295 height 32
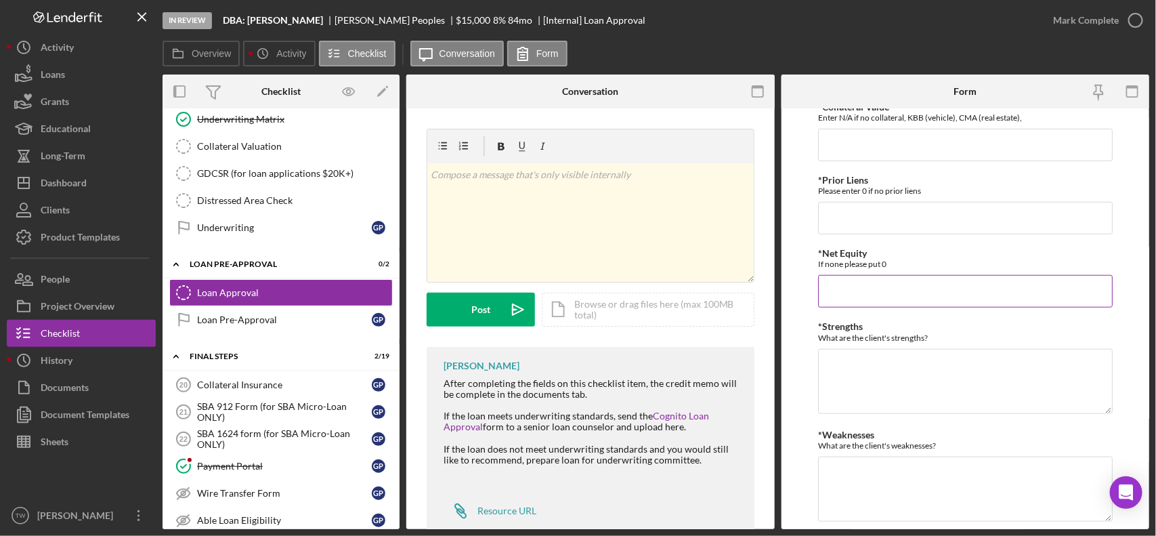
scroll to position [423, 0]
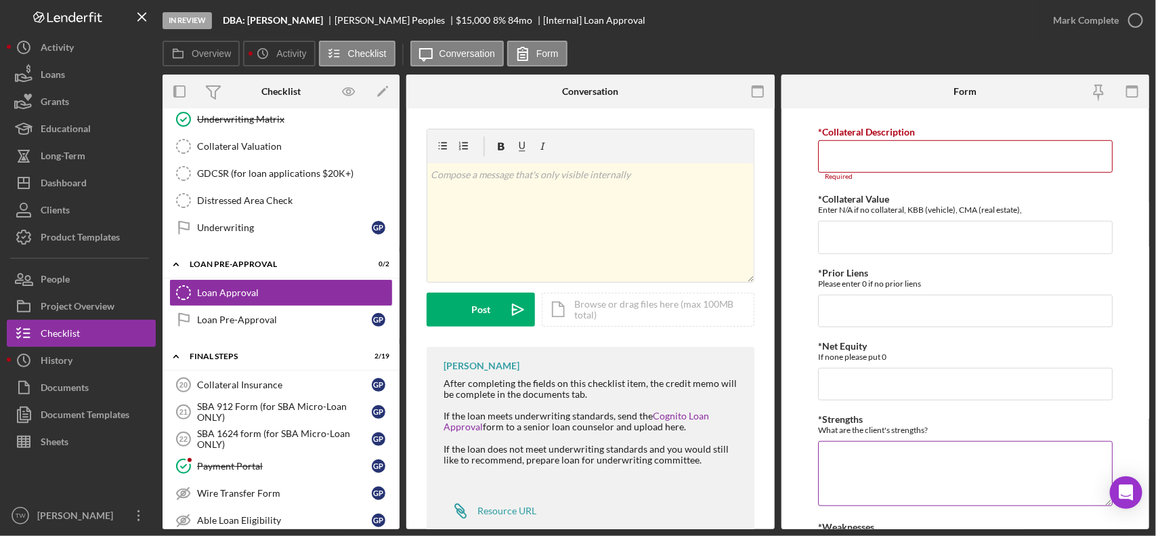
click at [897, 469] on textarea "*Strengths" at bounding box center [965, 473] width 295 height 65
type textarea "good"
click at [902, 167] on input "*Collateral Description" at bounding box center [965, 156] width 295 height 32
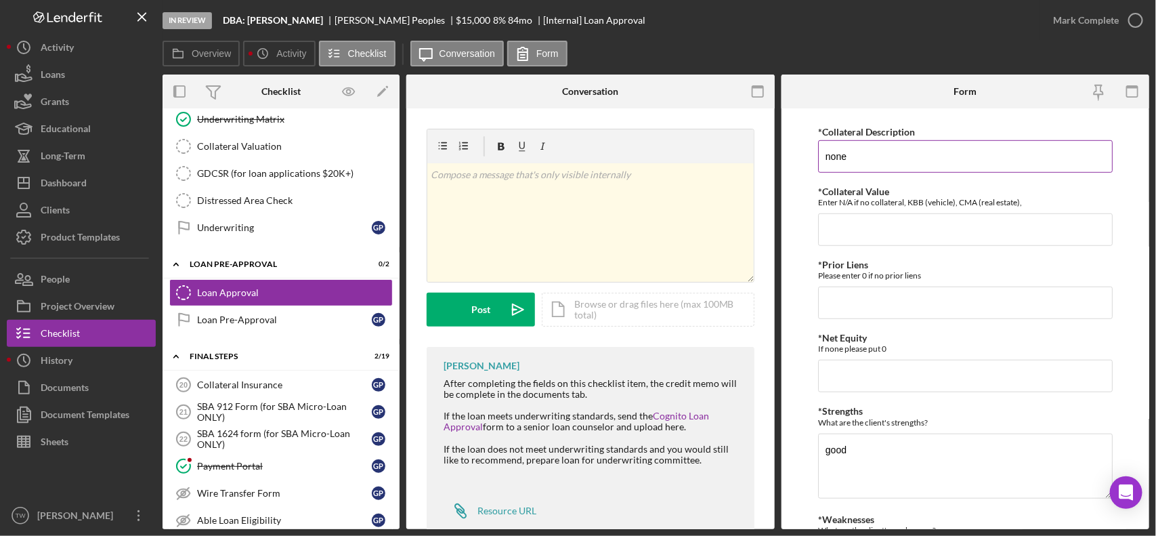
type input "none"
type input "0"
type textarea "good payment history, stable w2 income"
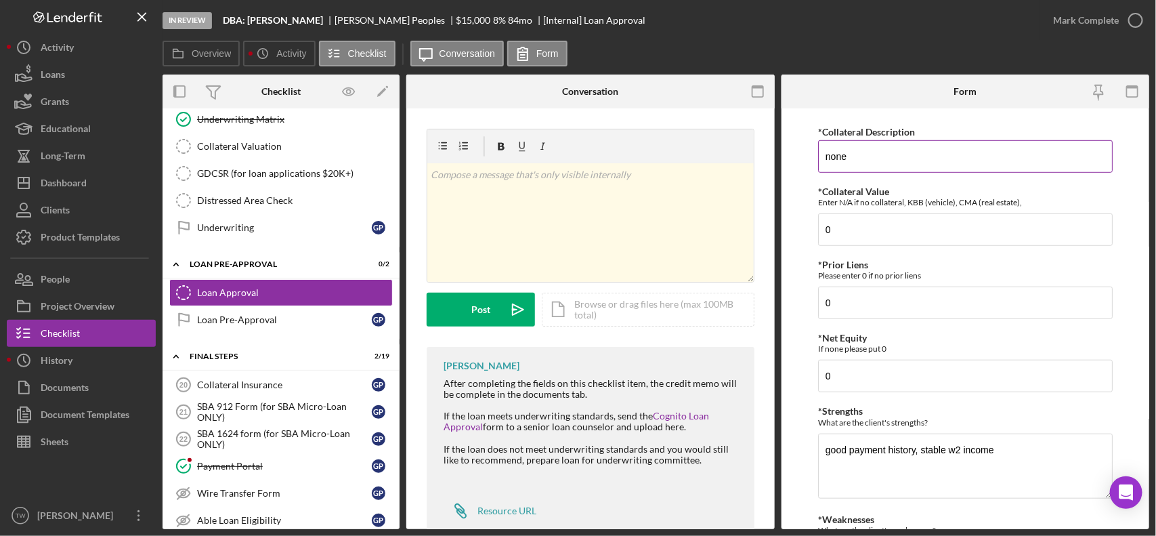
scroll to position [640, 0]
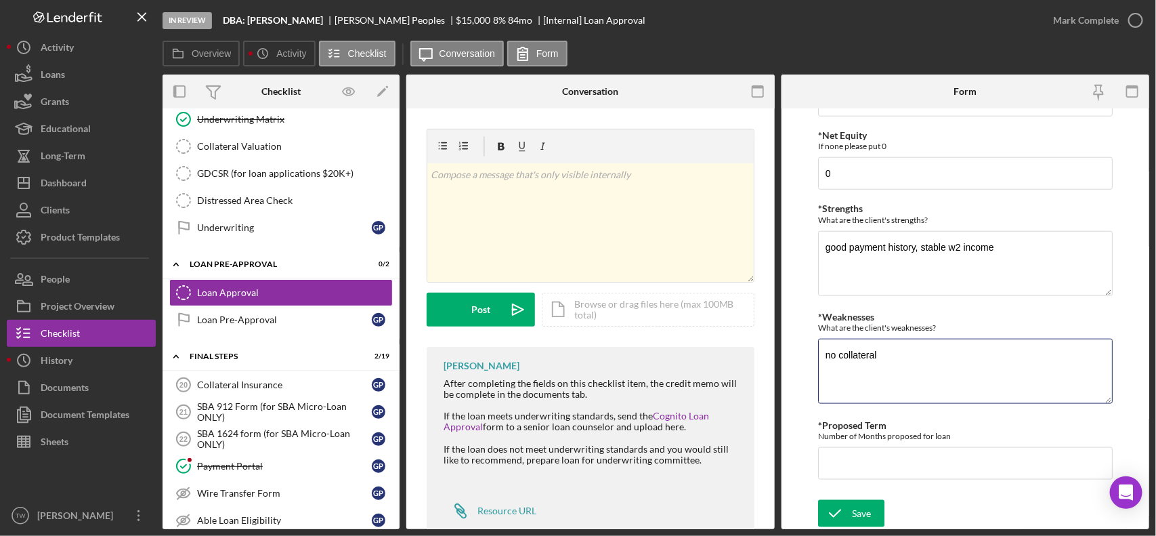
type textarea "no collateral"
type input "60"
click at [847, 515] on icon "submit" at bounding box center [835, 513] width 34 height 34
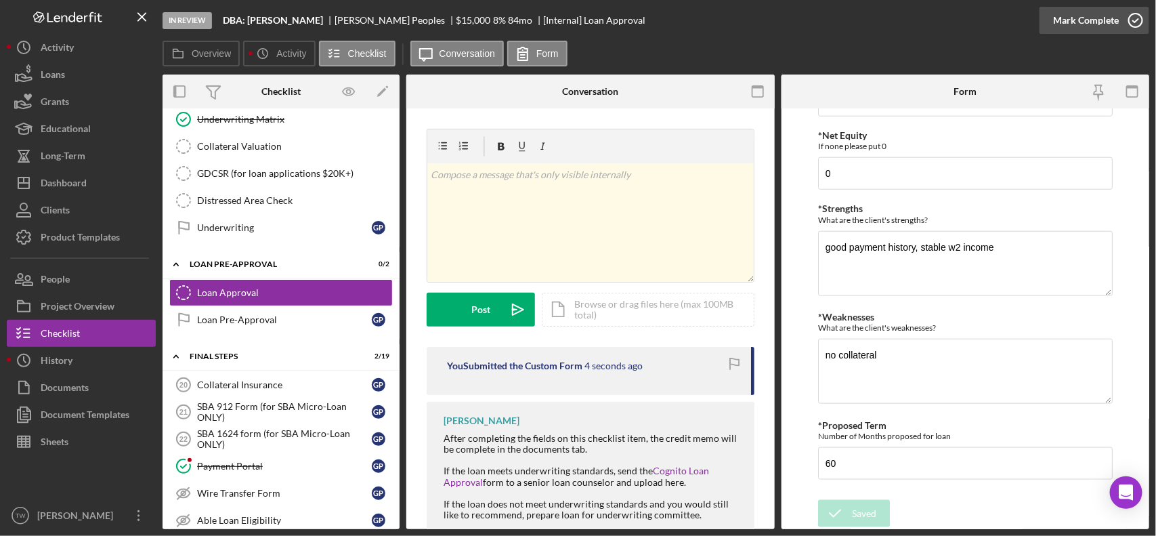
click at [1071, 18] on div "Mark Complete" at bounding box center [1086, 20] width 66 height 27
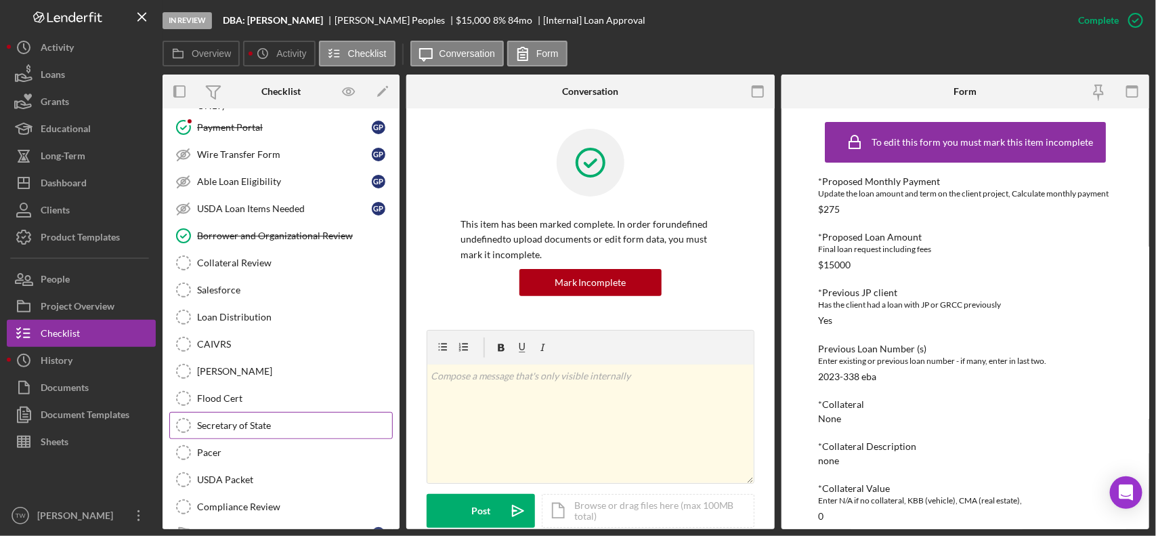
scroll to position [1647, 0]
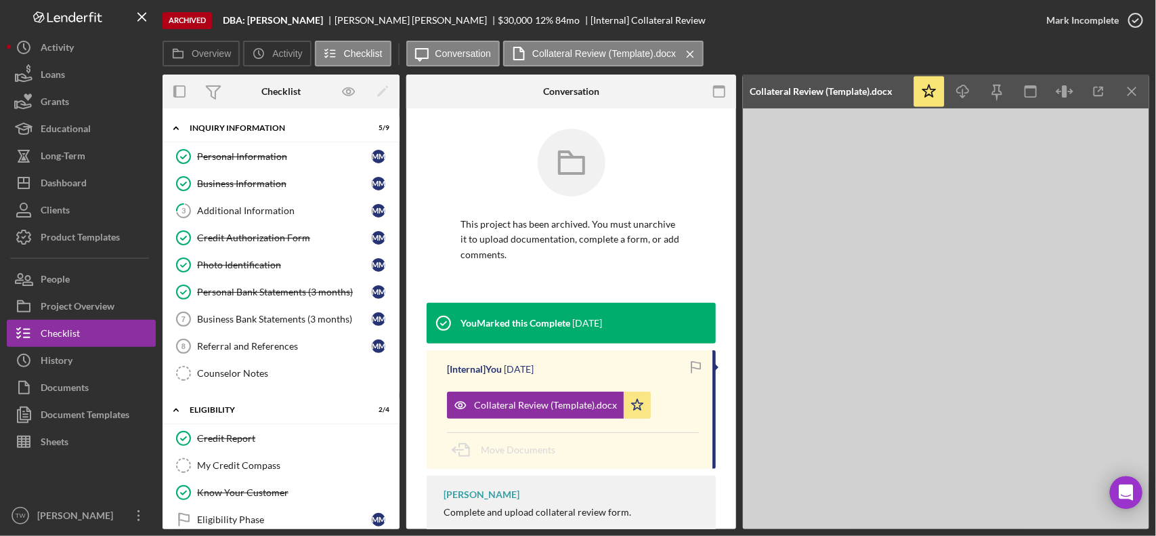
scroll to position [1100, 0]
